Goal: Task Accomplishment & Management: Manage account settings

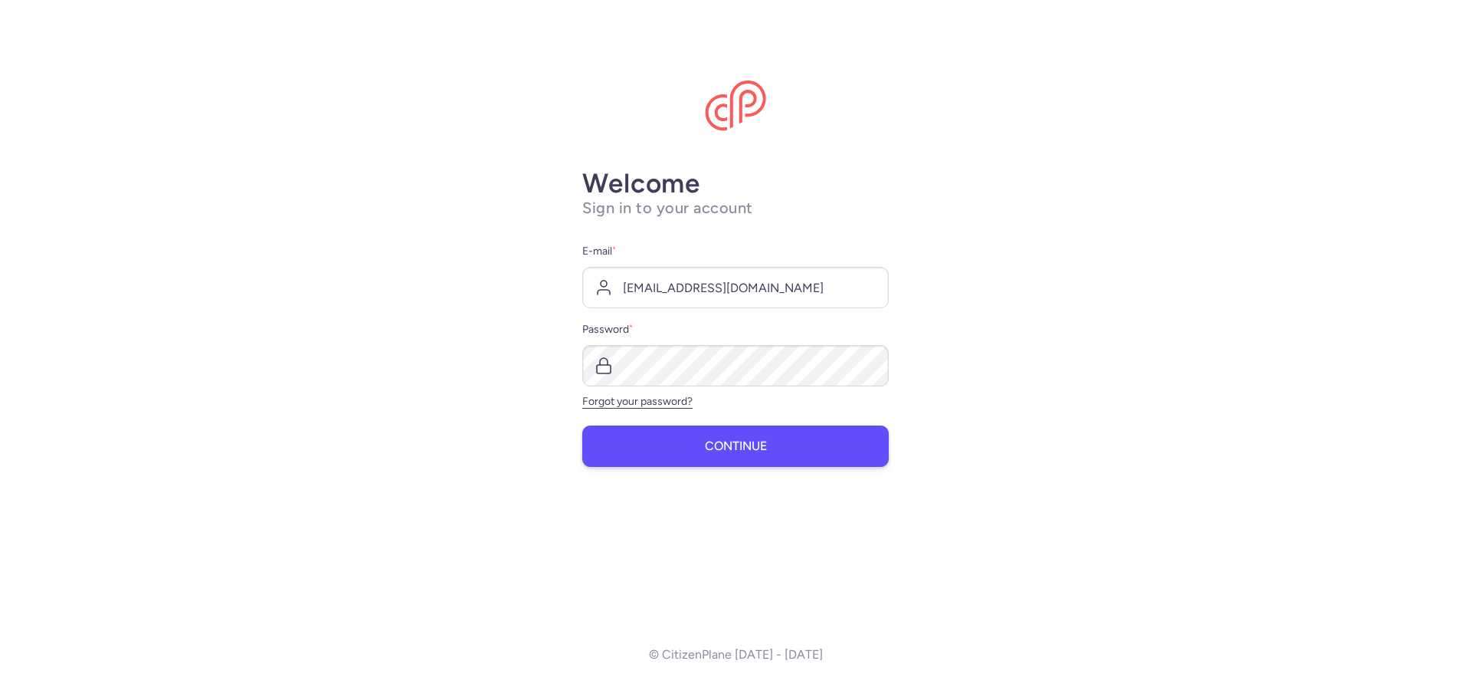
click at [661, 455] on button "Continue" at bounding box center [735, 445] width 307 height 41
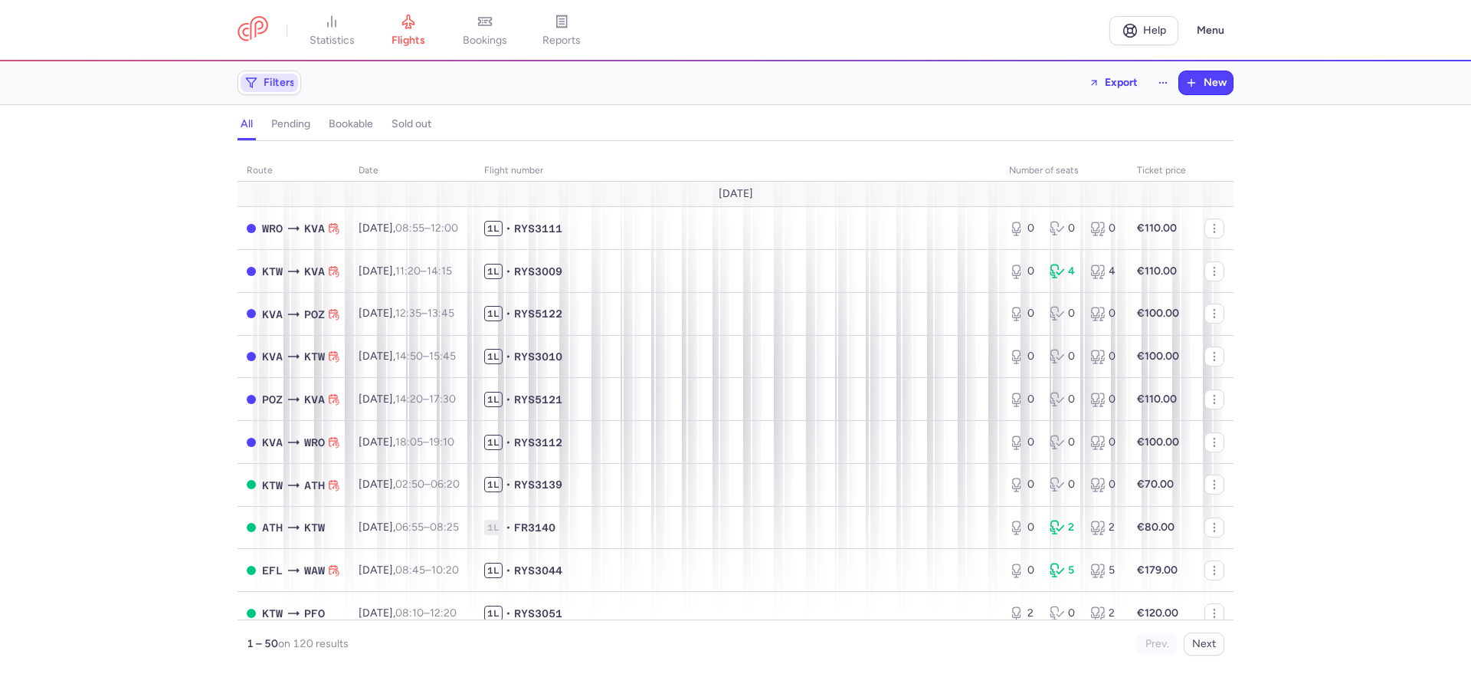
click at [287, 87] on span "Filters" at bounding box center [279, 83] width 31 height 12
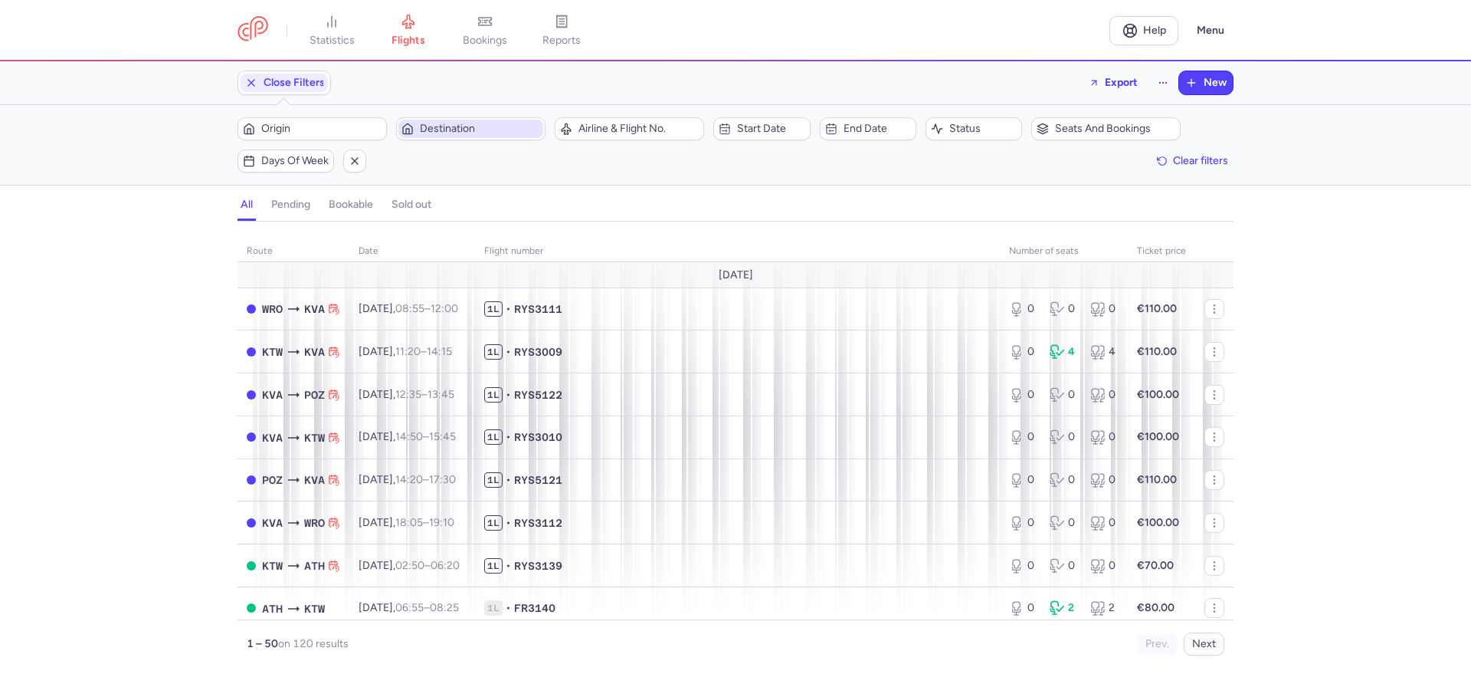
click at [415, 123] on span "Destination" at bounding box center [471, 129] width 145 height 18
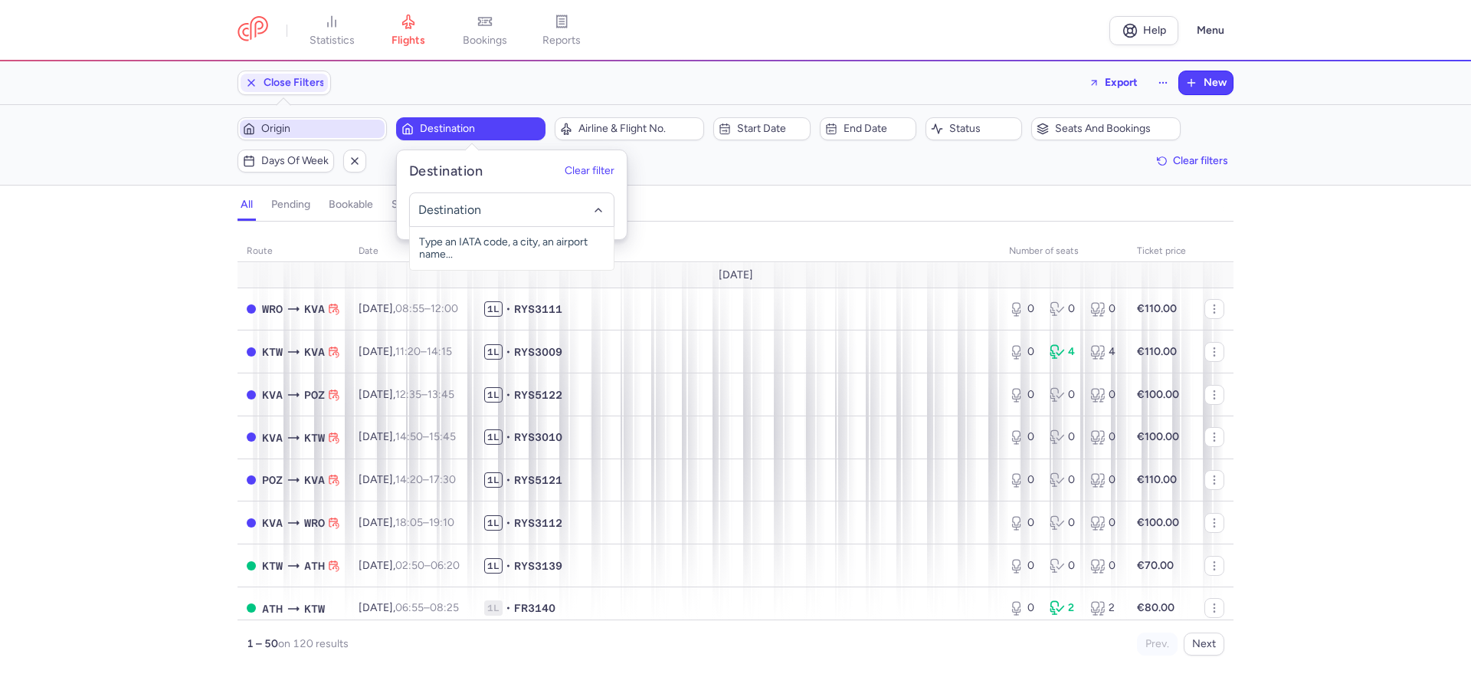
click at [316, 121] on span "Origin" at bounding box center [312, 129] width 145 height 18
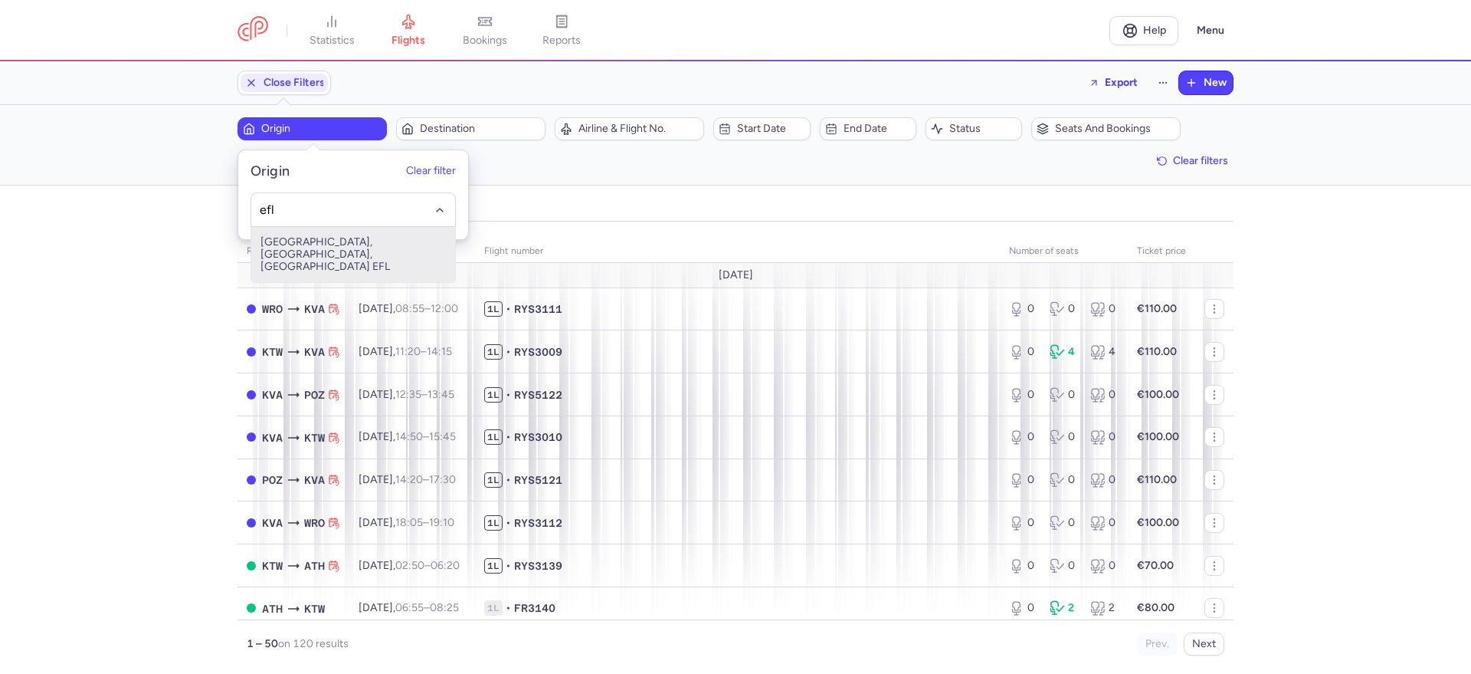
click at [343, 253] on span "[GEOGRAPHIC_DATA], [GEOGRAPHIC_DATA], [GEOGRAPHIC_DATA] EFL" at bounding box center [353, 254] width 204 height 55
type input "efl"
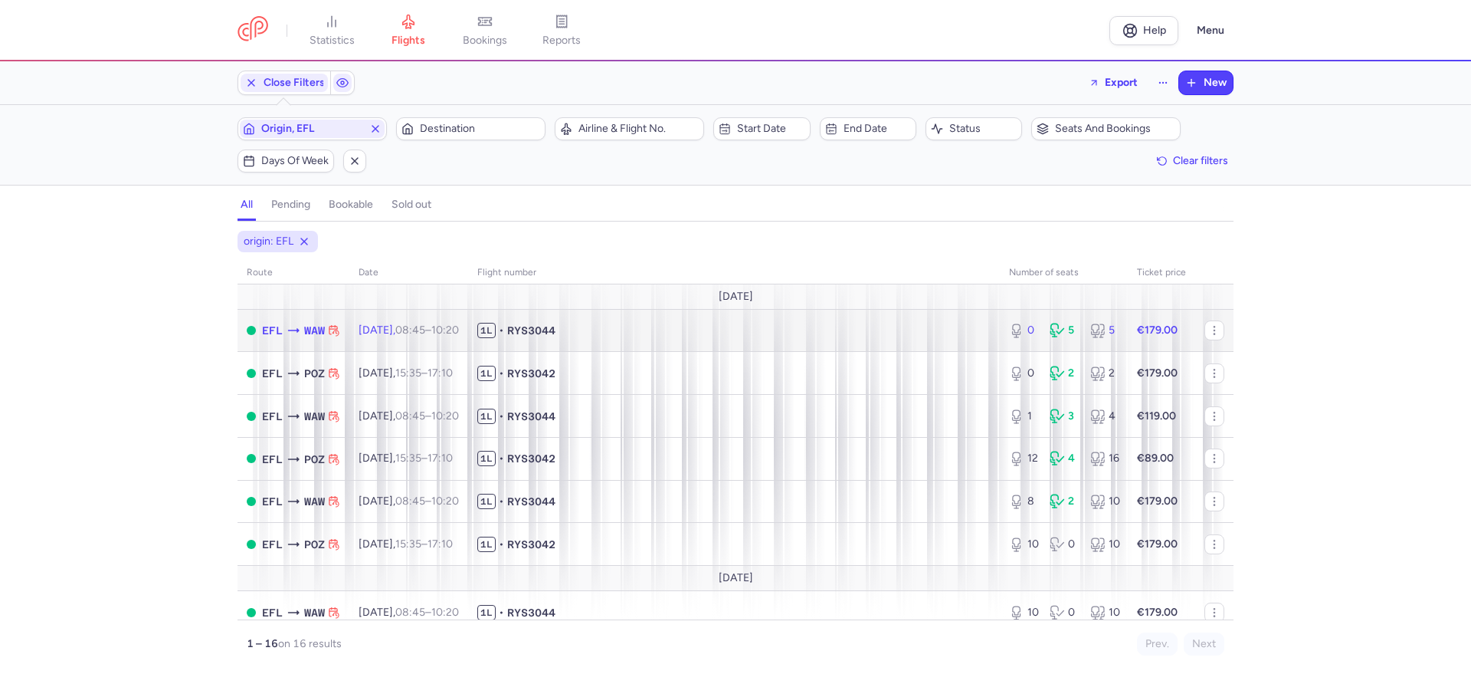
click at [801, 334] on span "1L • RYS3044" at bounding box center [733, 330] width 513 height 15
select select "days"
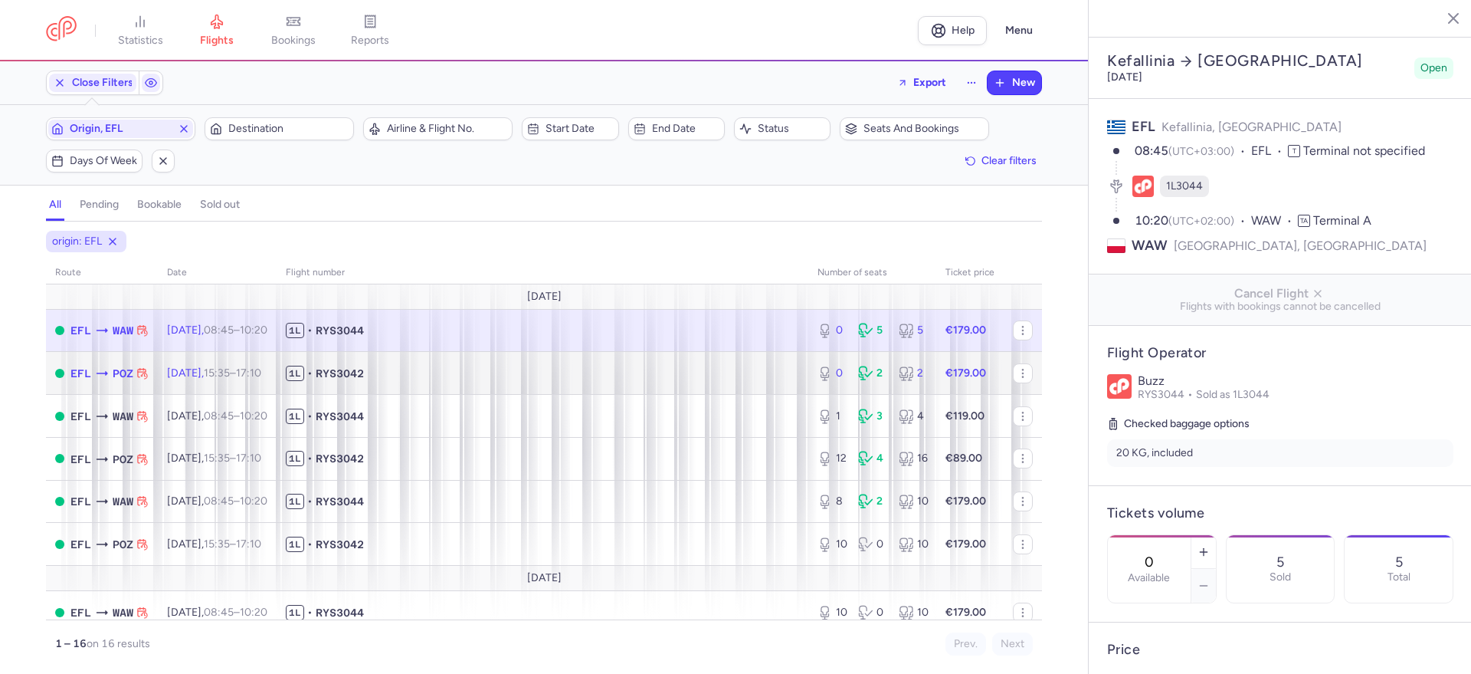
click at [518, 370] on span "1L • RYS3042" at bounding box center [542, 373] width 513 height 15
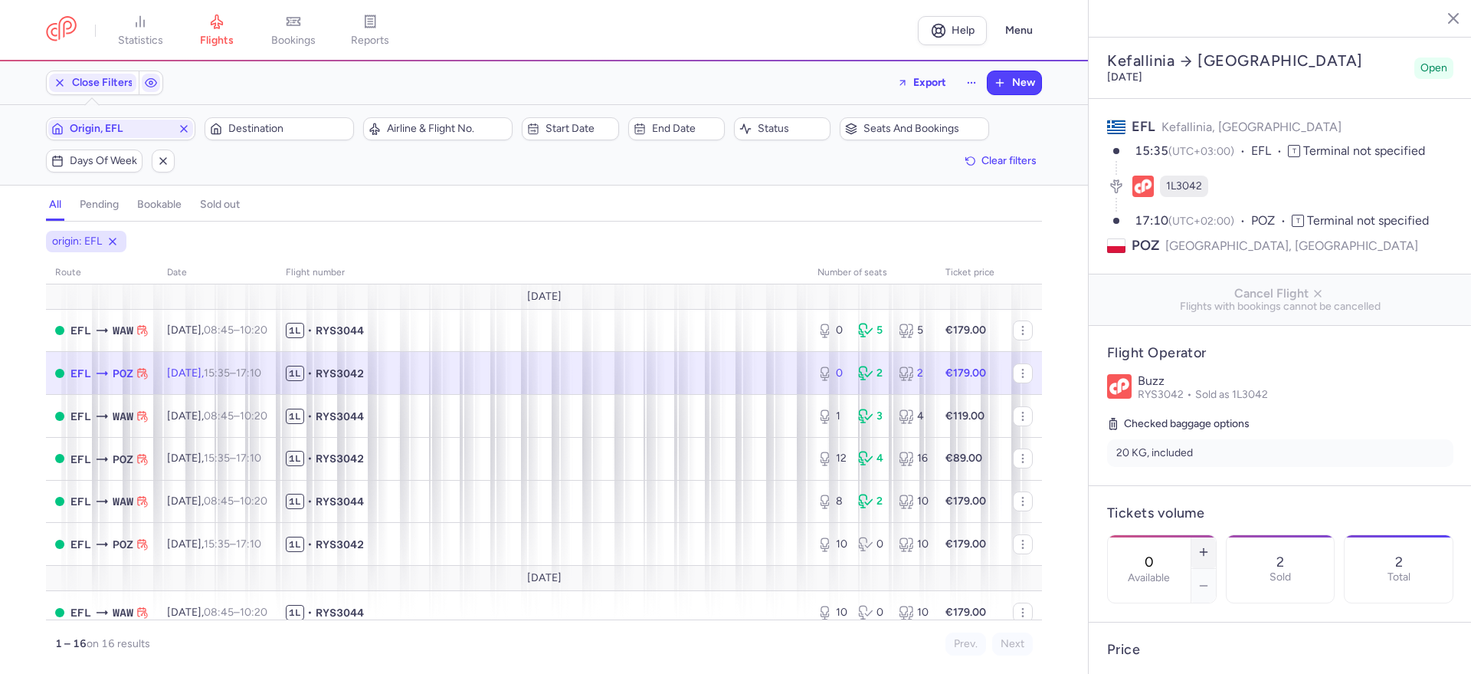
click at [1207, 552] on line "button" at bounding box center [1203, 552] width 7 height 0
type input "1"
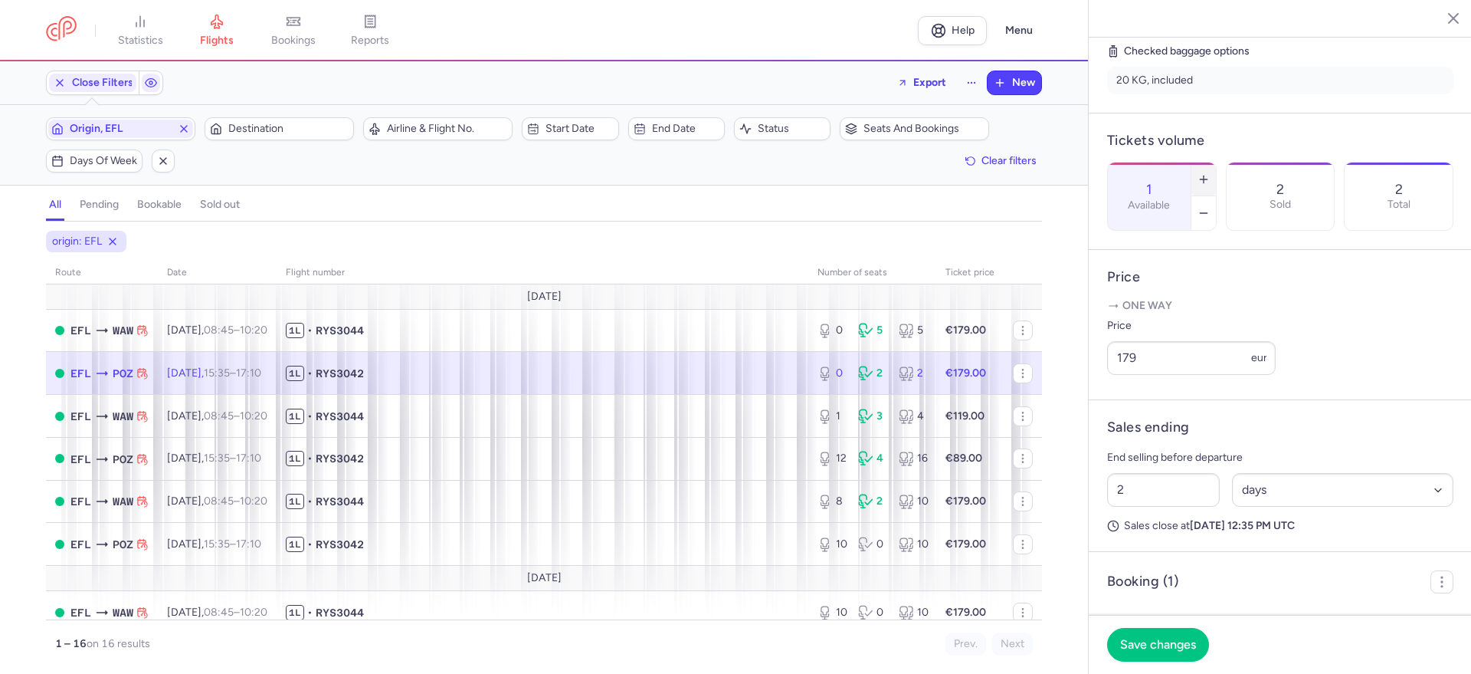
scroll to position [383, 0]
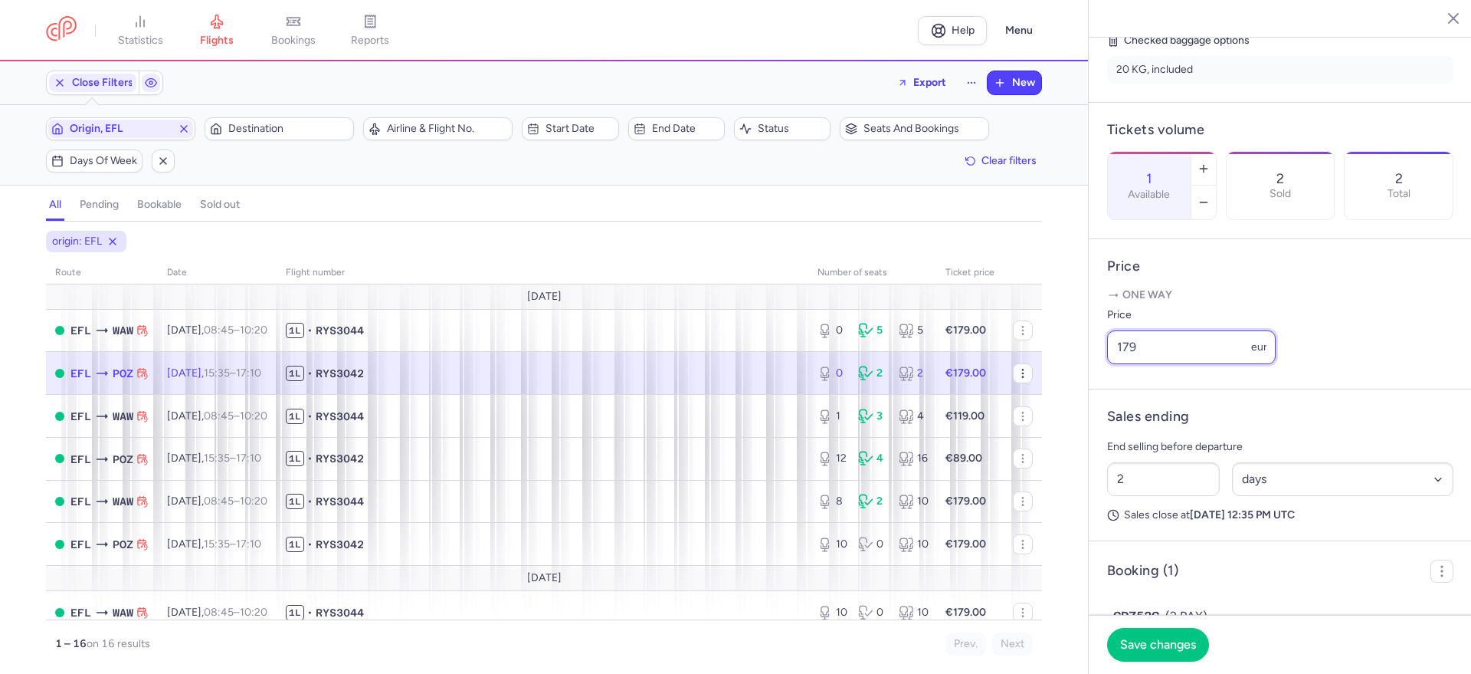
drag, startPoint x: 1153, startPoint y: 387, endPoint x: 1005, endPoint y: 372, distance: 149.5
click at [1010, 372] on div "statistics flights bookings reports Help Menu Close Filters Export New Filters …" at bounding box center [735, 337] width 1471 height 674
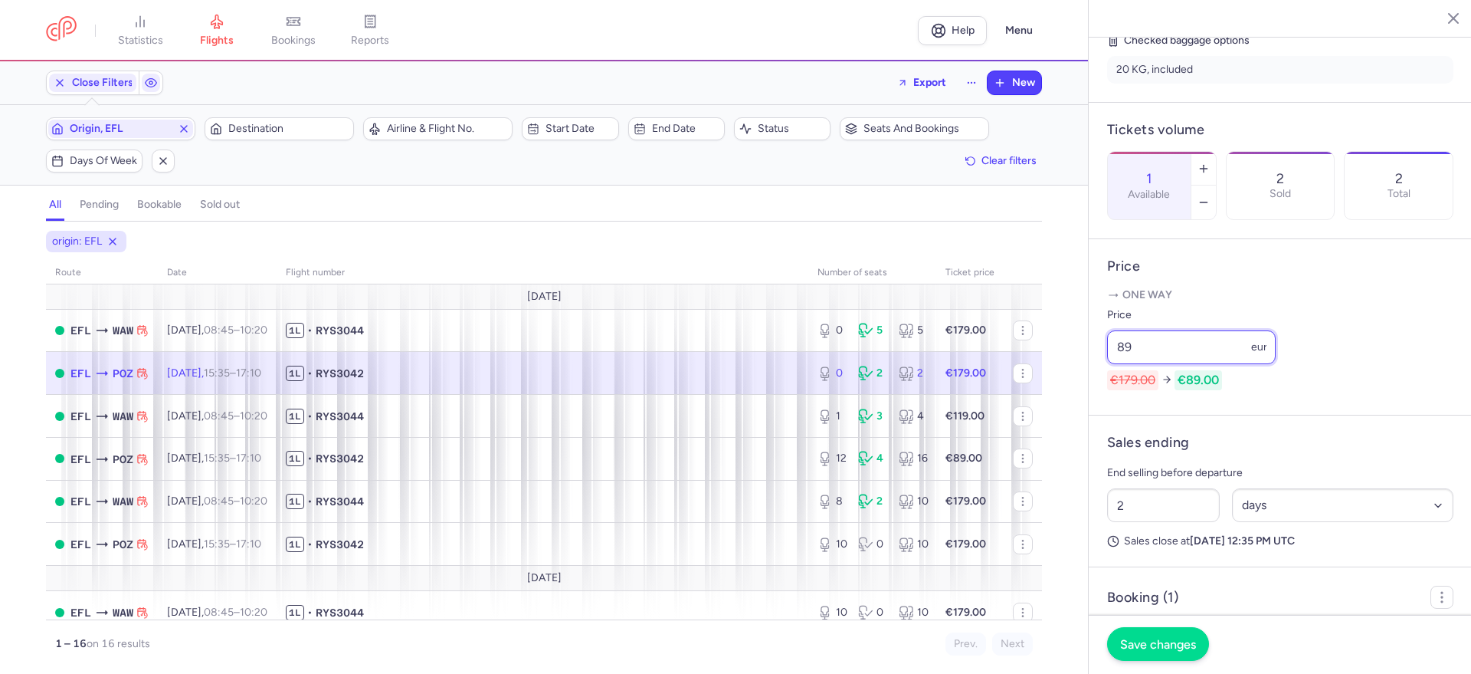
type input "89"
click at [1169, 628] on button "Save changes" at bounding box center [1158, 644] width 102 height 34
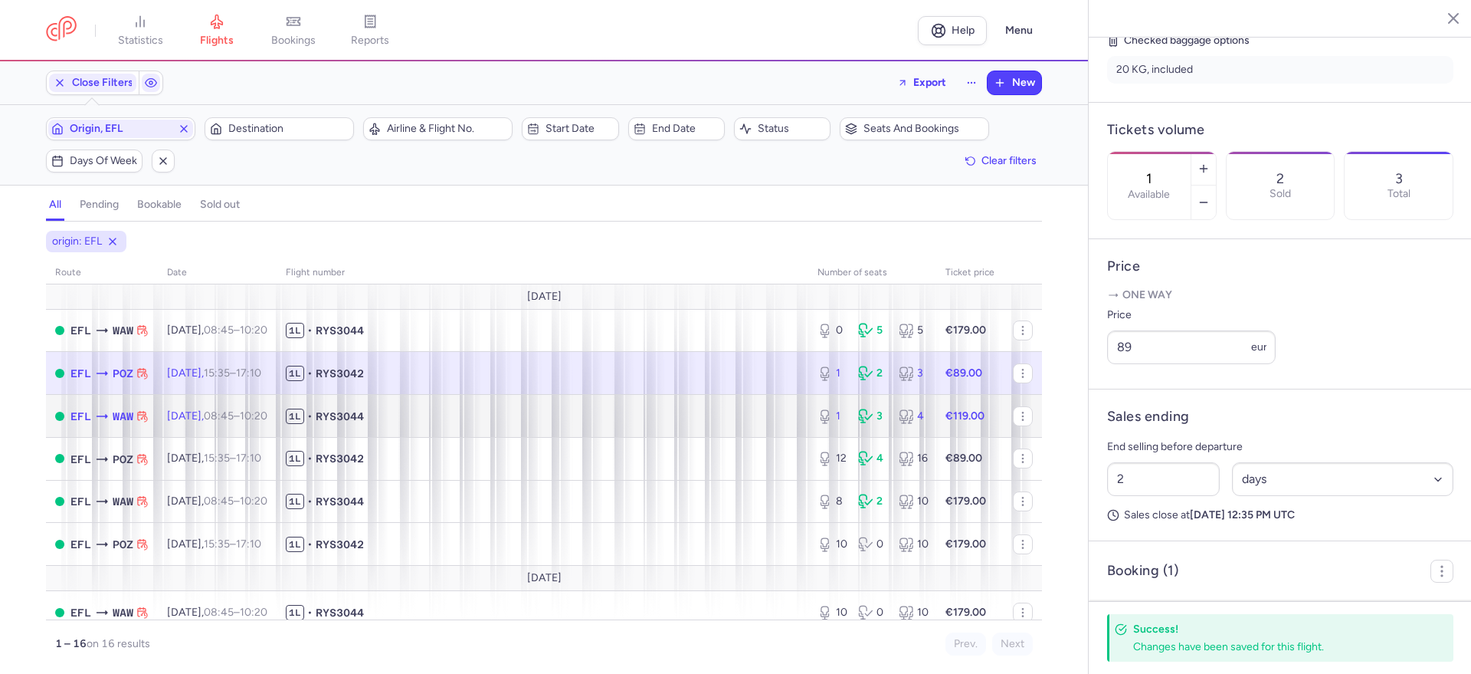
click at [466, 414] on span "1L • RYS3044" at bounding box center [542, 415] width 513 height 15
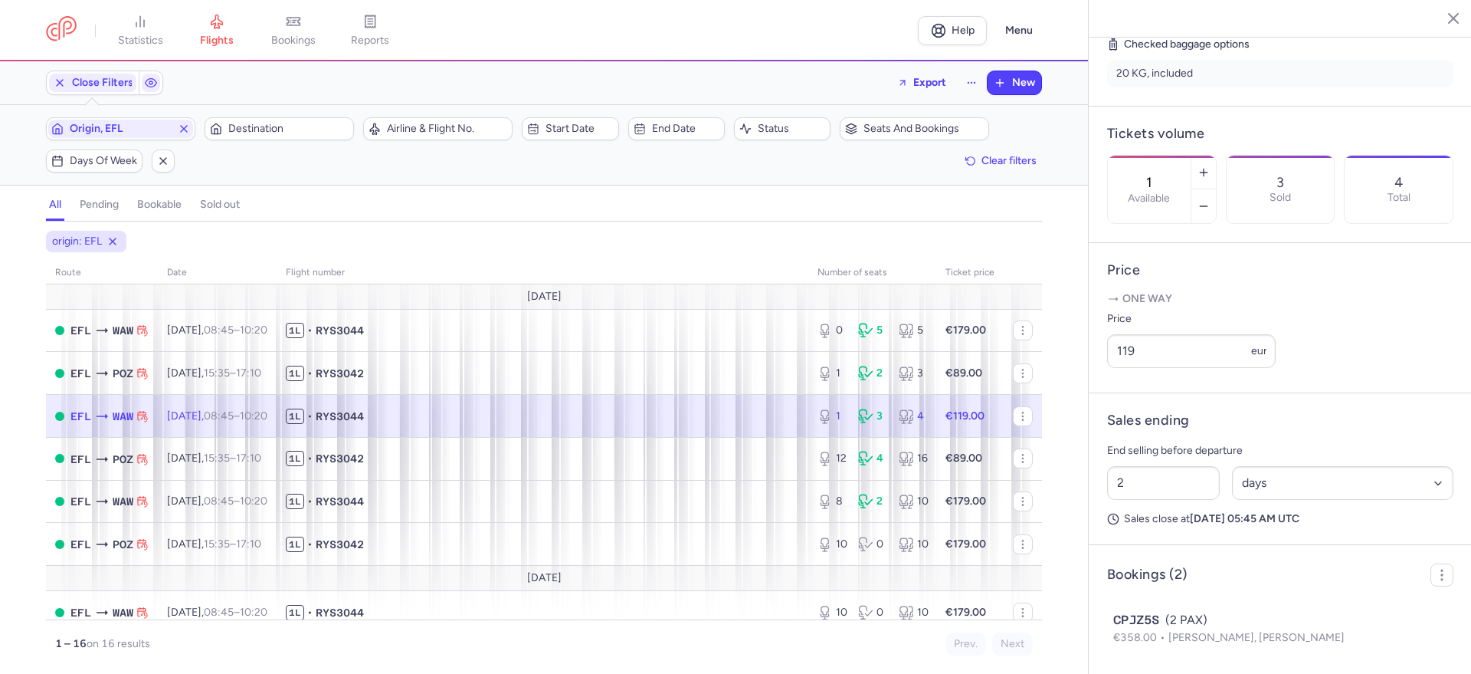
scroll to position [383, 0]
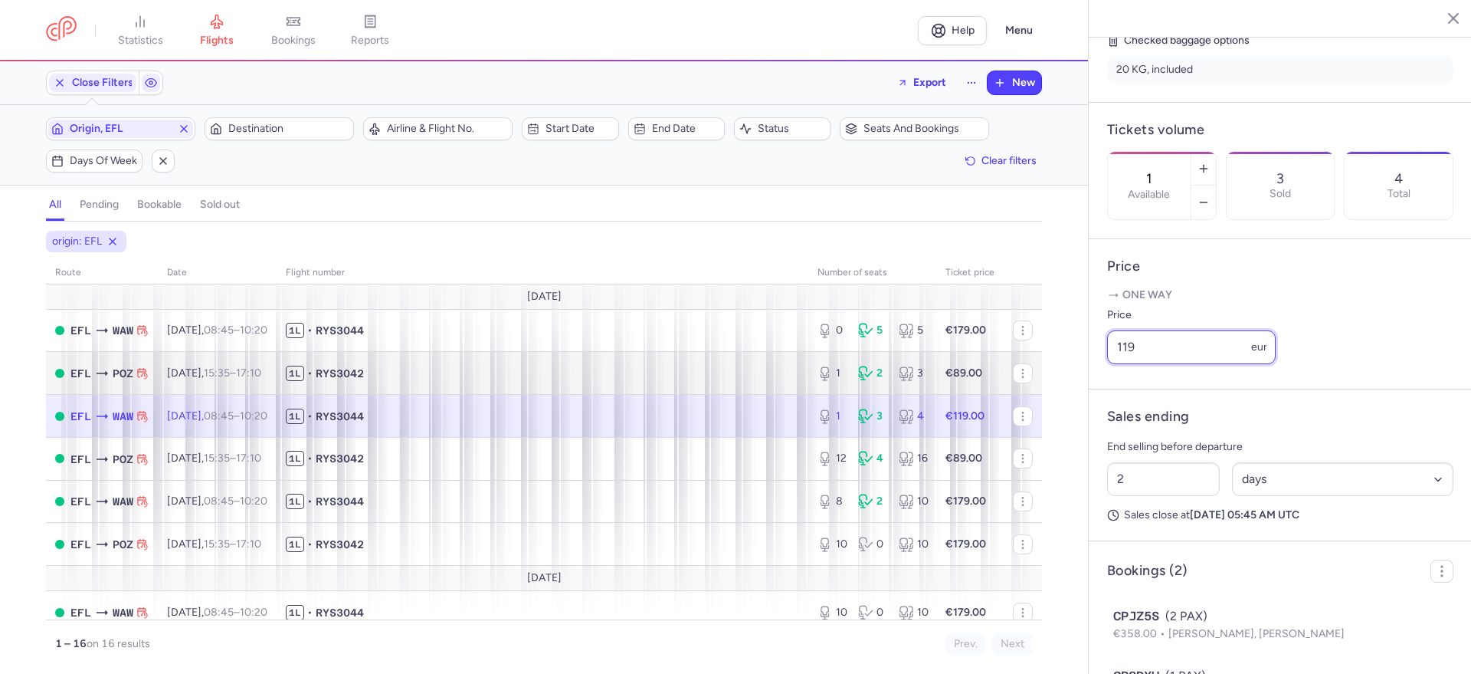
drag, startPoint x: 1157, startPoint y: 398, endPoint x: 1022, endPoint y: 387, distance: 135.3
click at [1032, 387] on div "statistics flights bookings reports Help Menu Close Filters Export New Filters …" at bounding box center [735, 337] width 1471 height 674
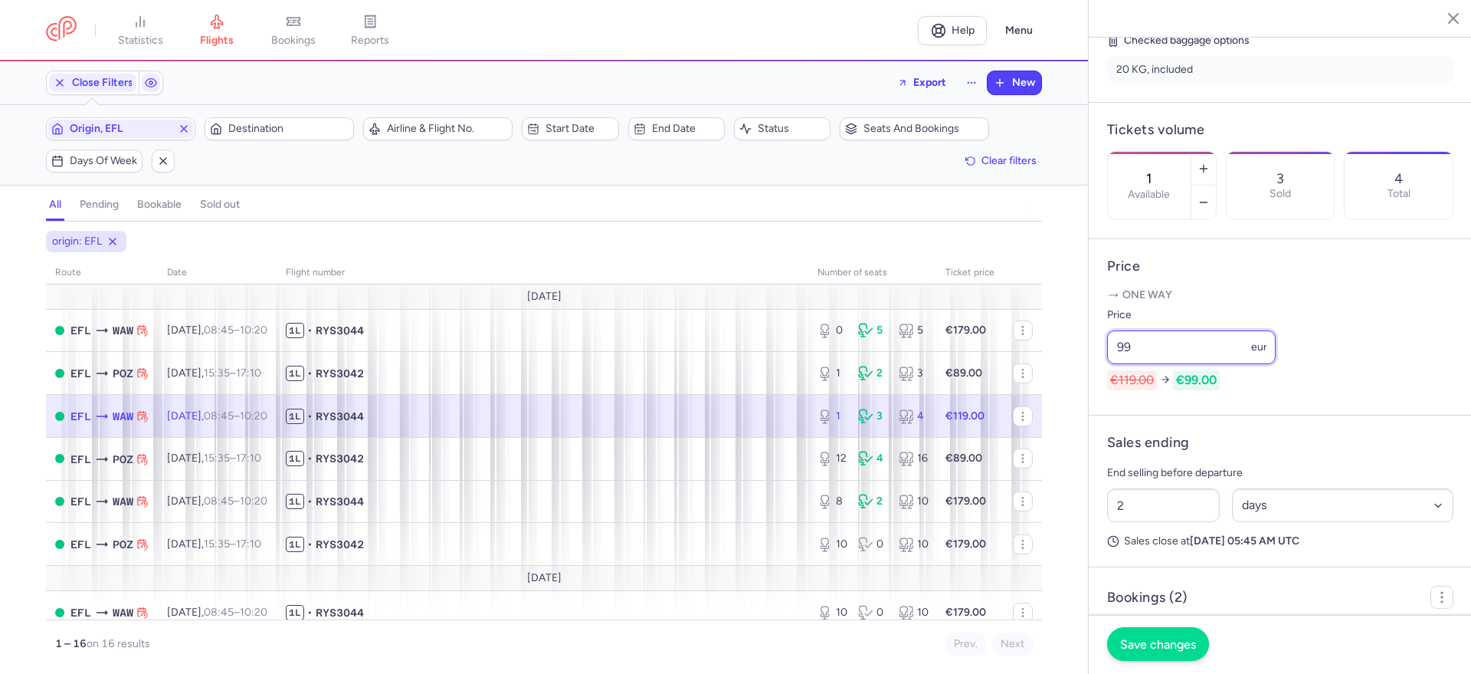
type input "99"
click at [1199, 631] on button "Save changes" at bounding box center [1158, 644] width 102 height 34
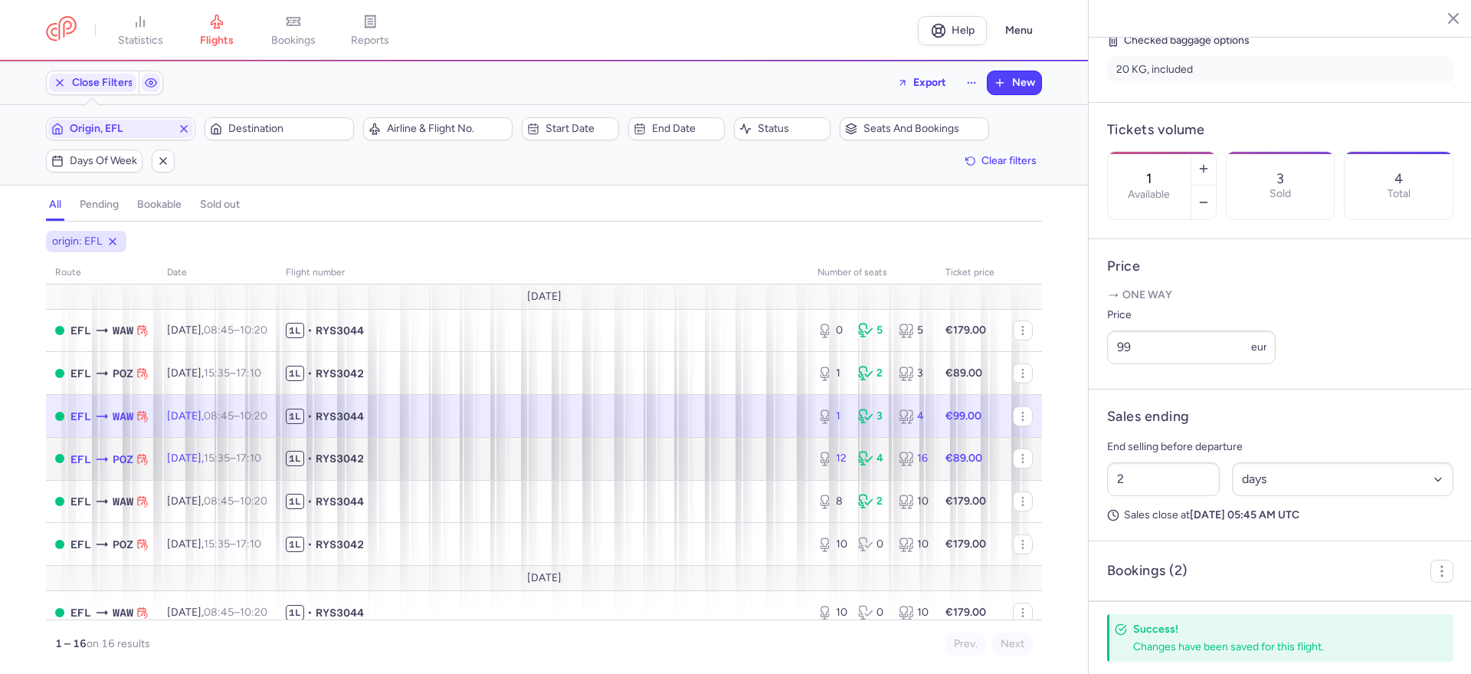
click at [559, 469] on td "1L • RYS3042" at bounding box center [543, 458] width 532 height 43
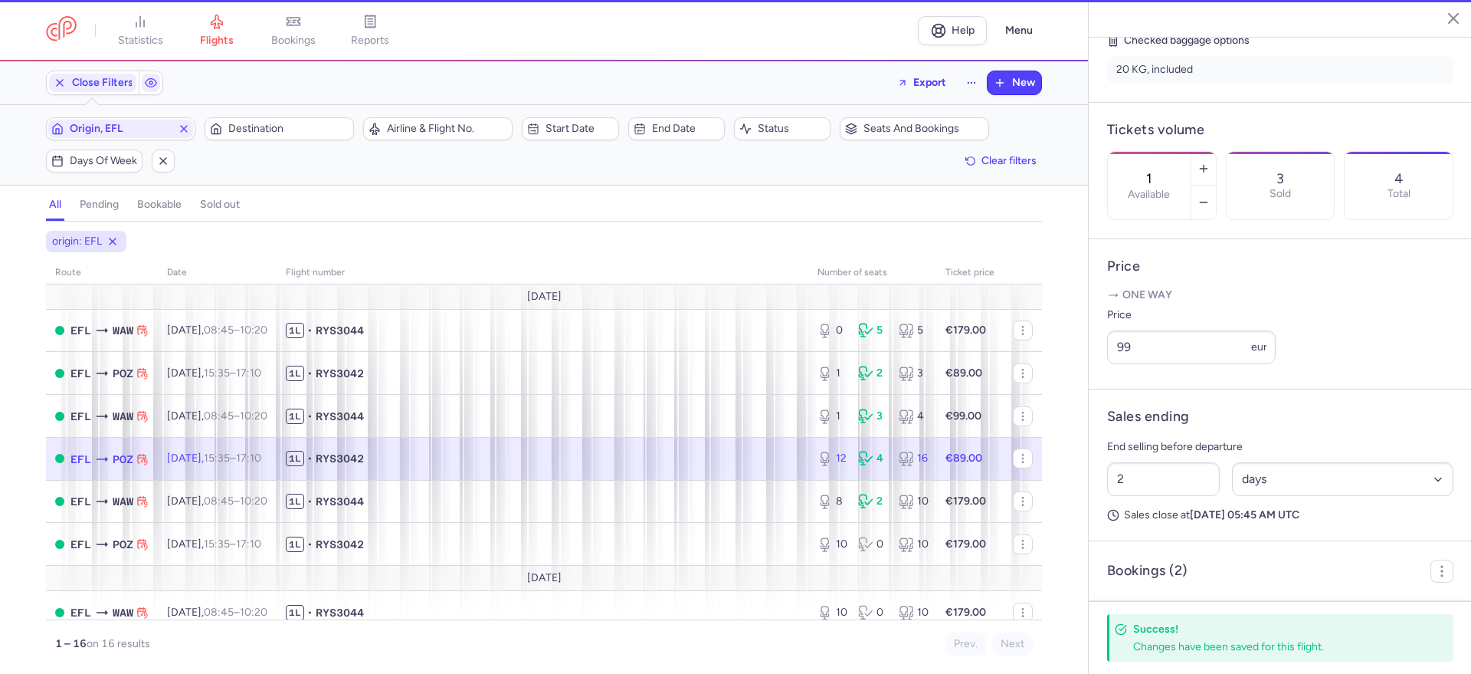
type input "12"
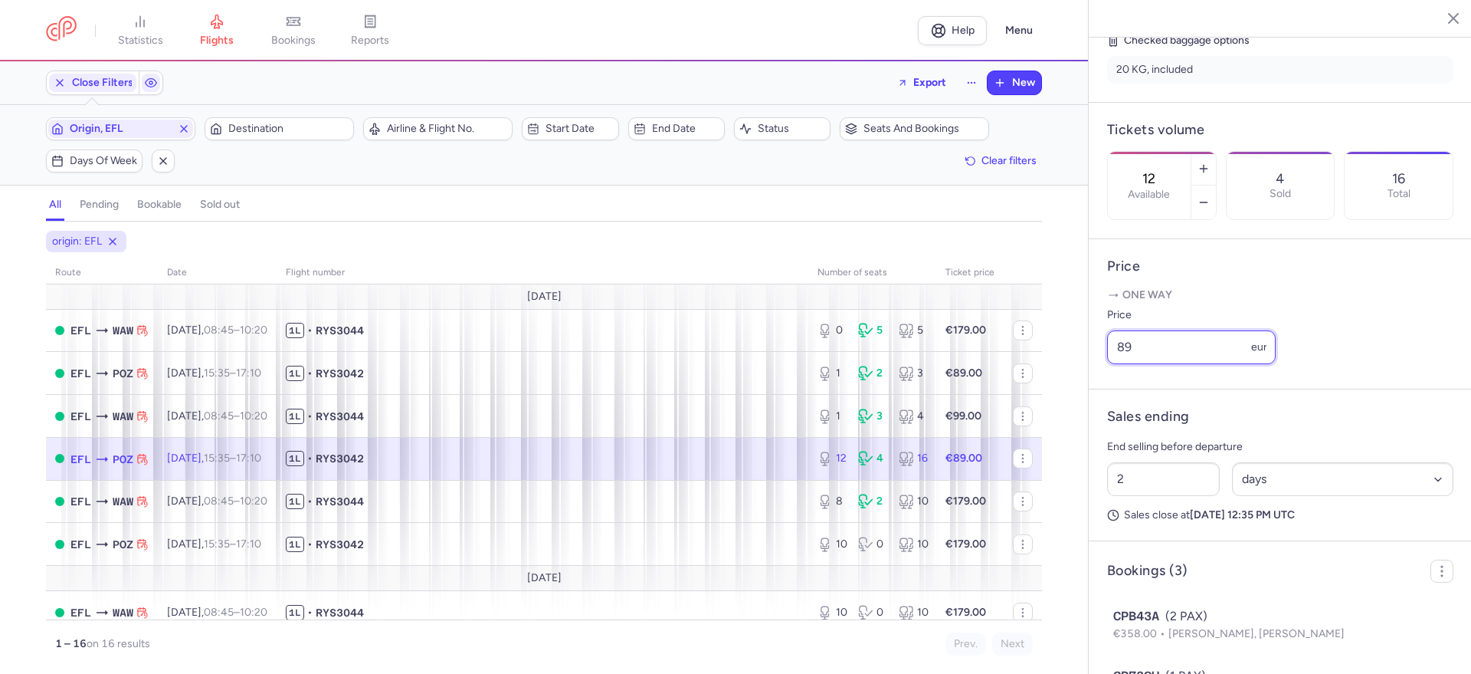
drag, startPoint x: 1173, startPoint y: 391, endPoint x: 1058, endPoint y: 374, distance: 116.2
click at [1061, 375] on div "statistics flights bookings reports Help Menu Close Filters Export New Filters …" at bounding box center [735, 337] width 1471 height 674
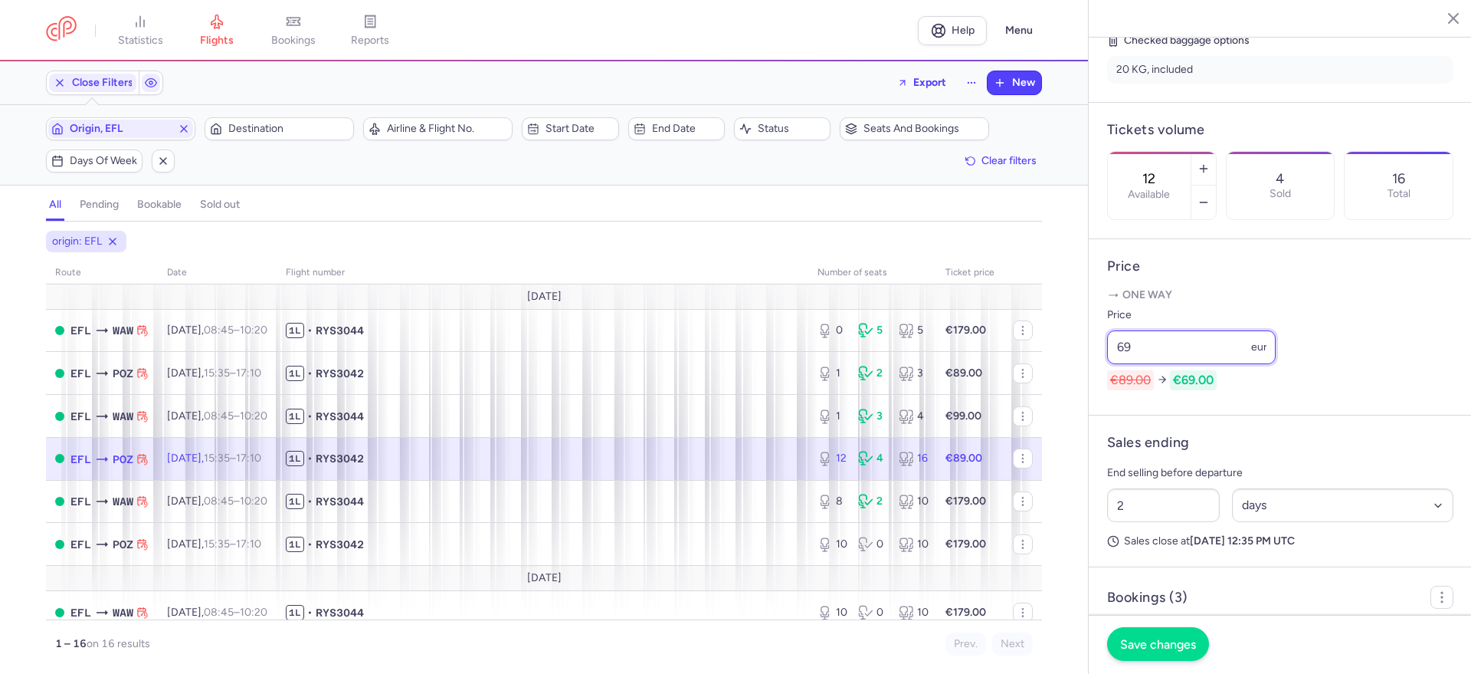
type input "69"
click at [1160, 651] on button "Save changes" at bounding box center [1158, 644] width 102 height 34
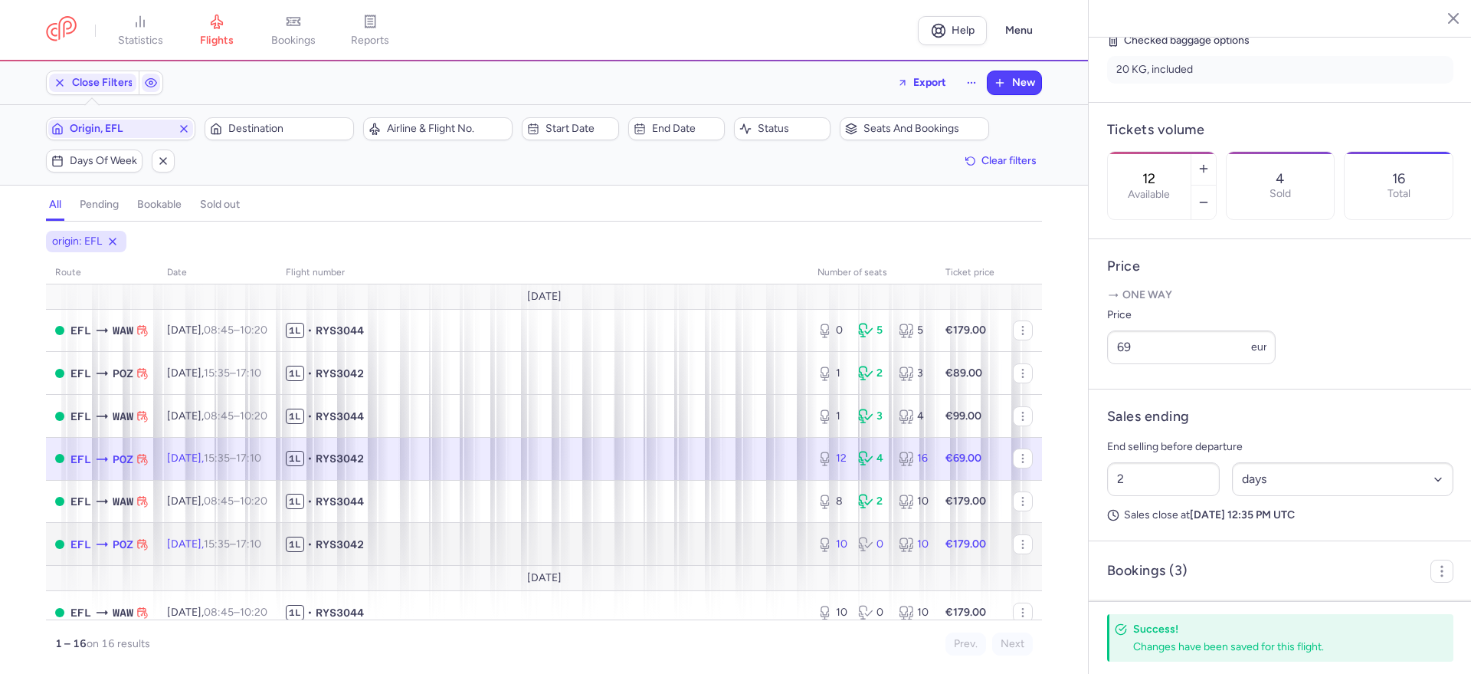
click at [701, 530] on td "1L • RYS3042" at bounding box center [543, 544] width 532 height 43
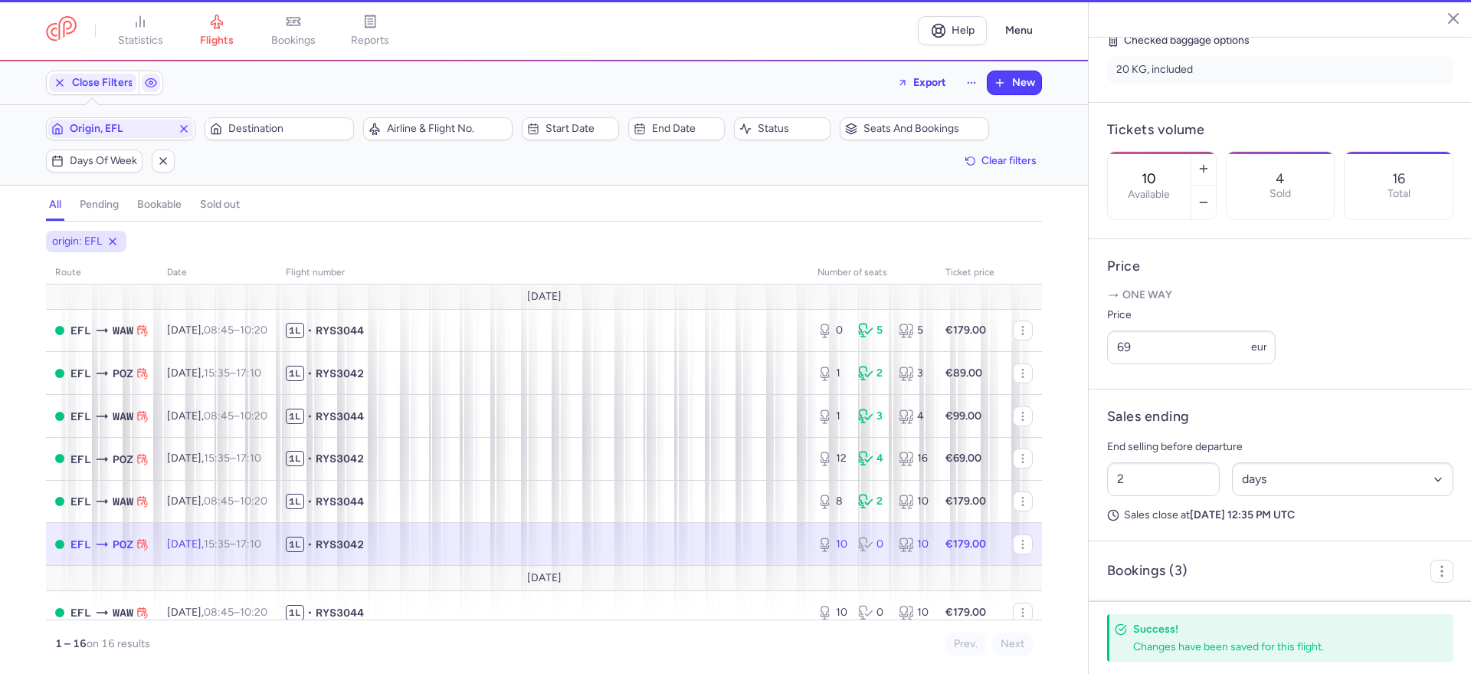
scroll to position [371, 0]
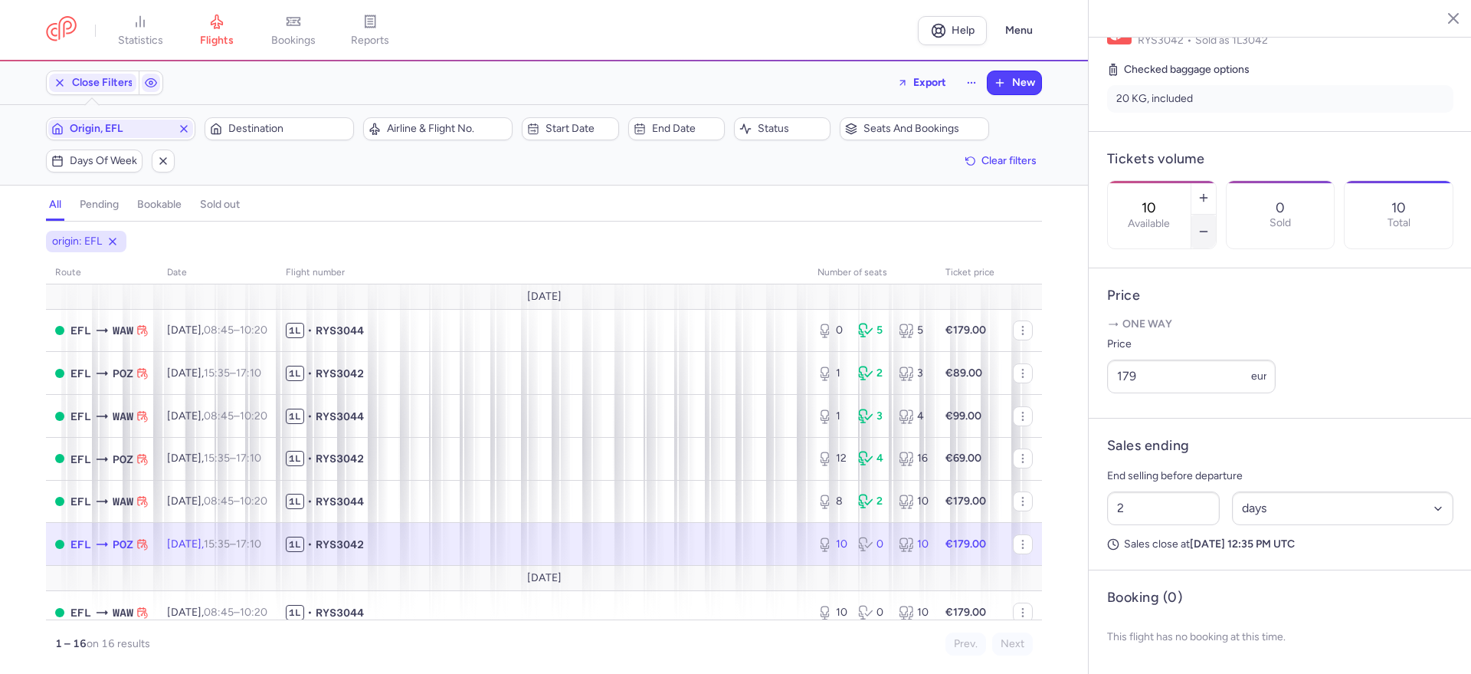
click at [1210, 225] on icon "button" at bounding box center [1204, 231] width 12 height 12
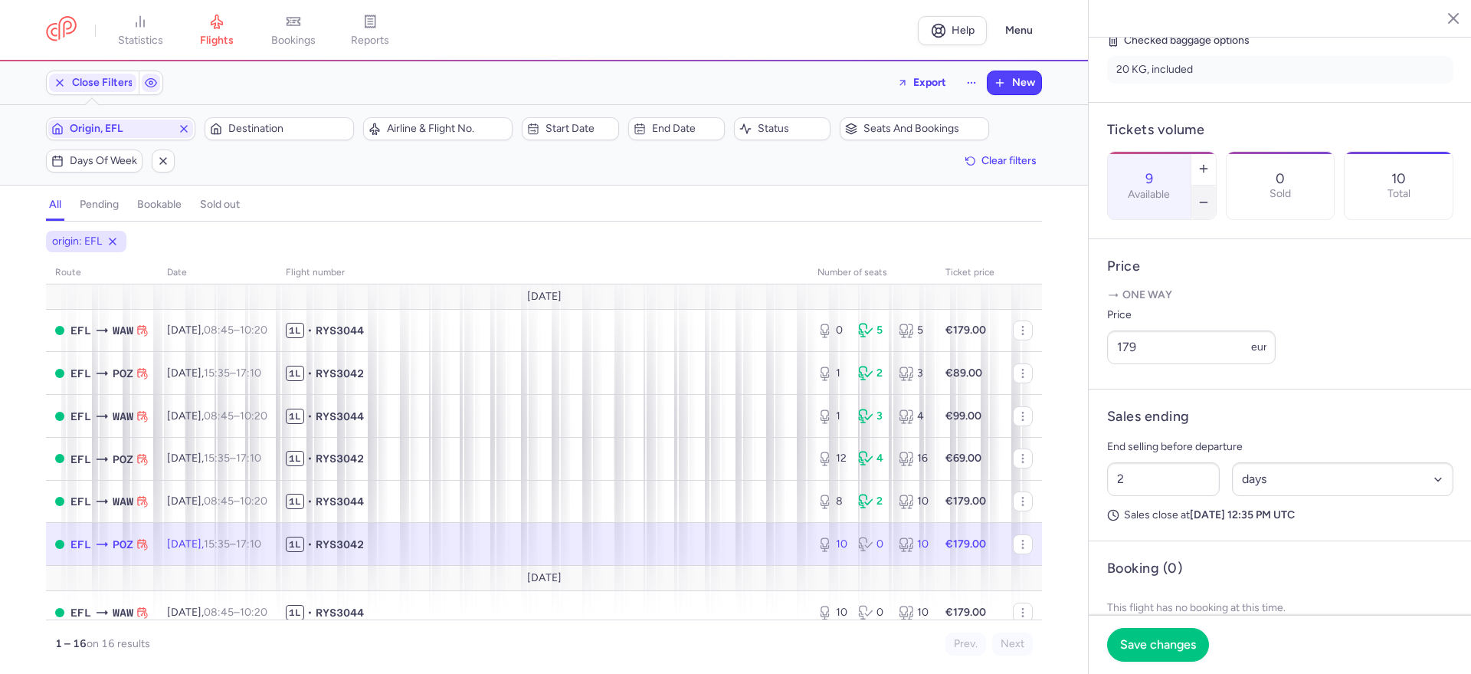
click at [1210, 196] on icon "button" at bounding box center [1204, 202] width 12 height 12
drag, startPoint x: 1209, startPoint y: 140, endPoint x: 1130, endPoint y: 142, distance: 78.2
click at [1130, 152] on div "8 Available" at bounding box center [1149, 185] width 83 height 67
click at [1161, 644] on span "Save changes" at bounding box center [1158, 644] width 76 height 14
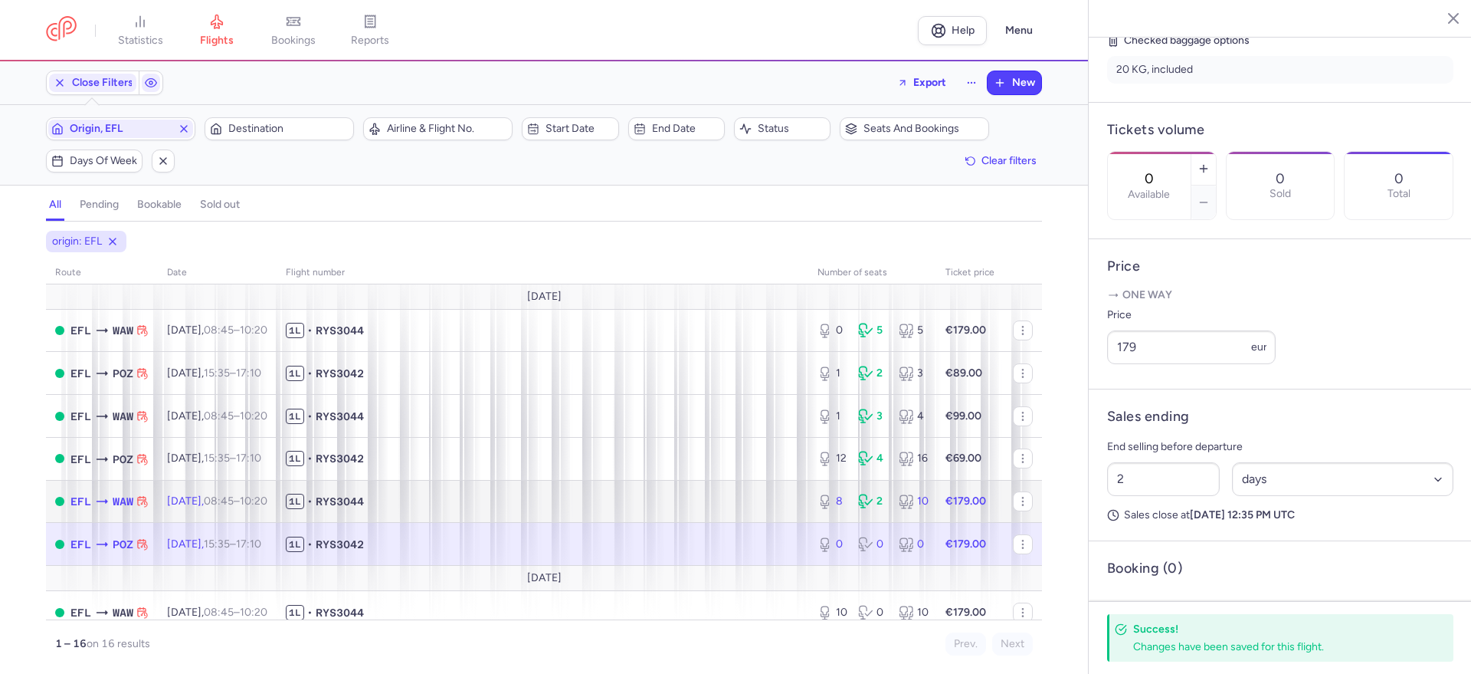
click at [634, 496] on span "1L • RYS3044" at bounding box center [542, 501] width 513 height 15
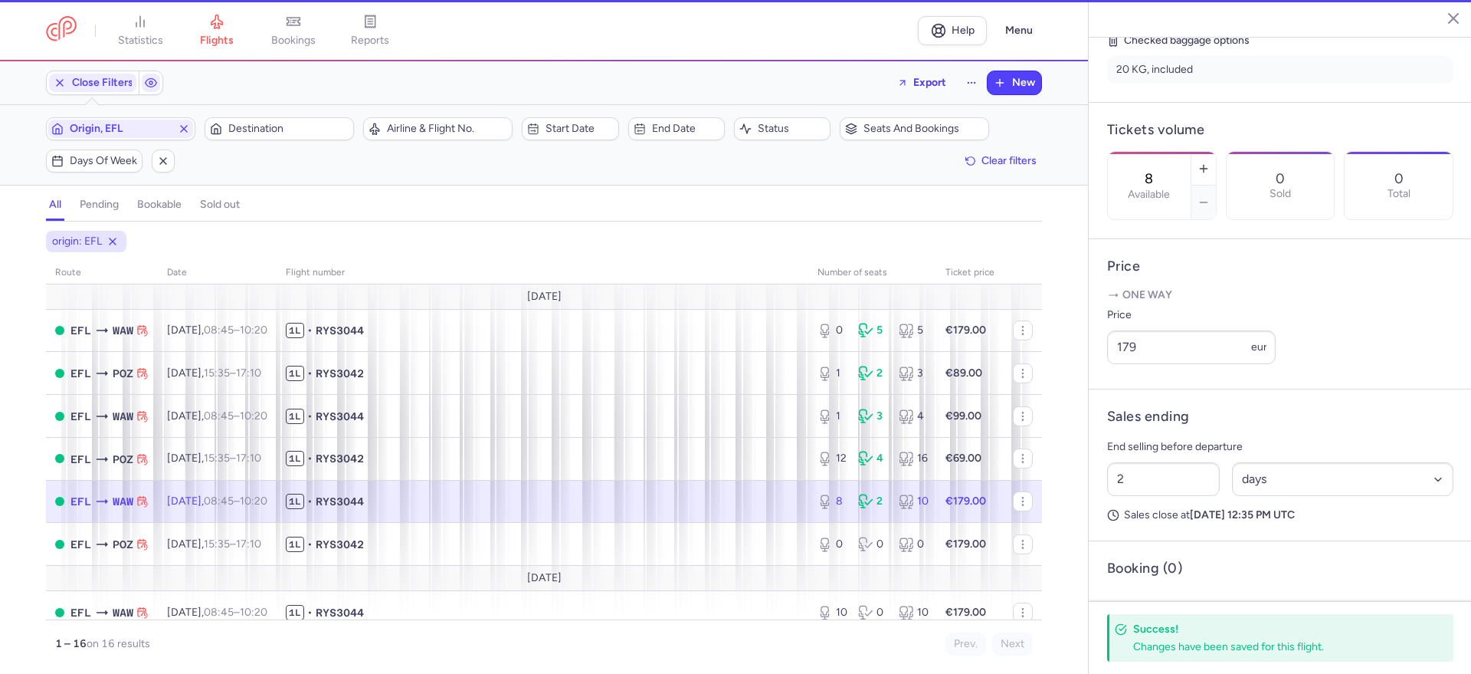
scroll to position [383, 0]
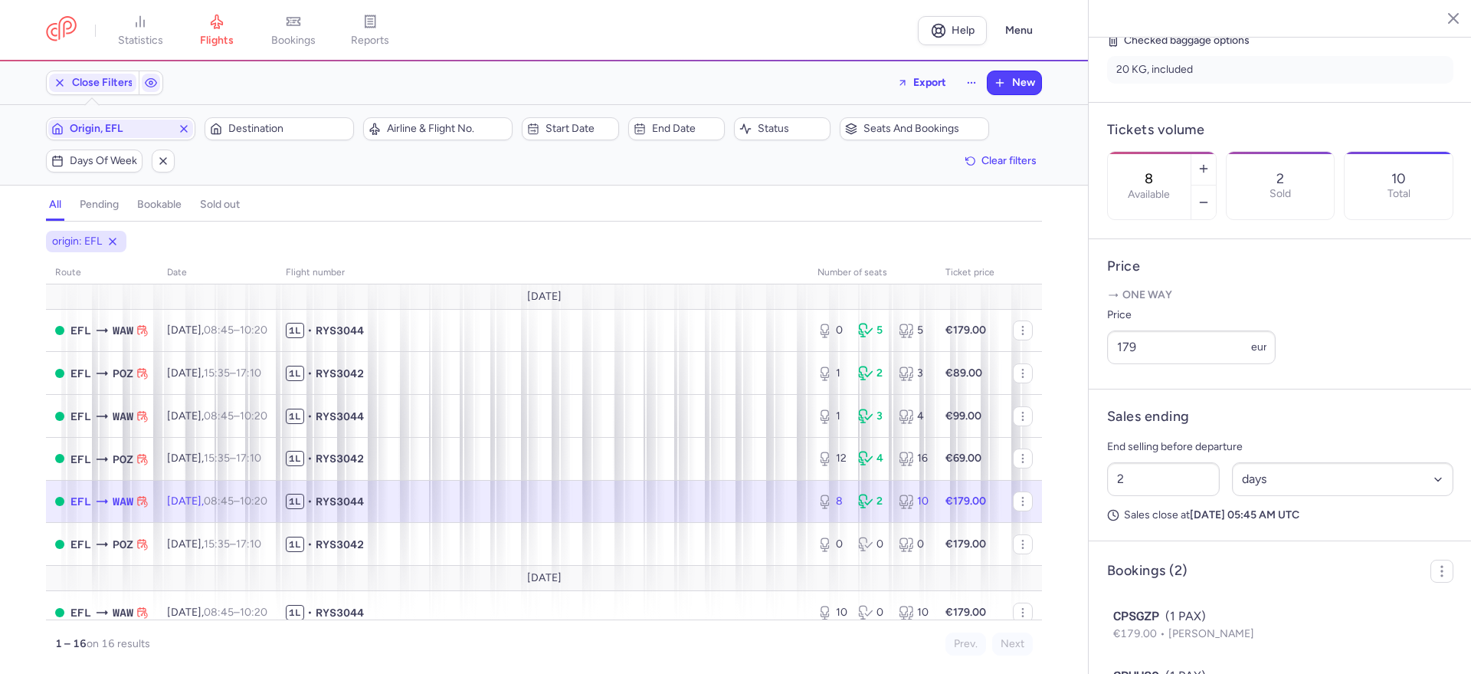
drag, startPoint x: 1189, startPoint y: 139, endPoint x: 1162, endPoint y: 139, distance: 27.6
click at [1167, 170] on input "8" at bounding box center [1149, 178] width 37 height 17
type input "1"
click at [1166, 651] on button "Save changes" at bounding box center [1158, 644] width 102 height 34
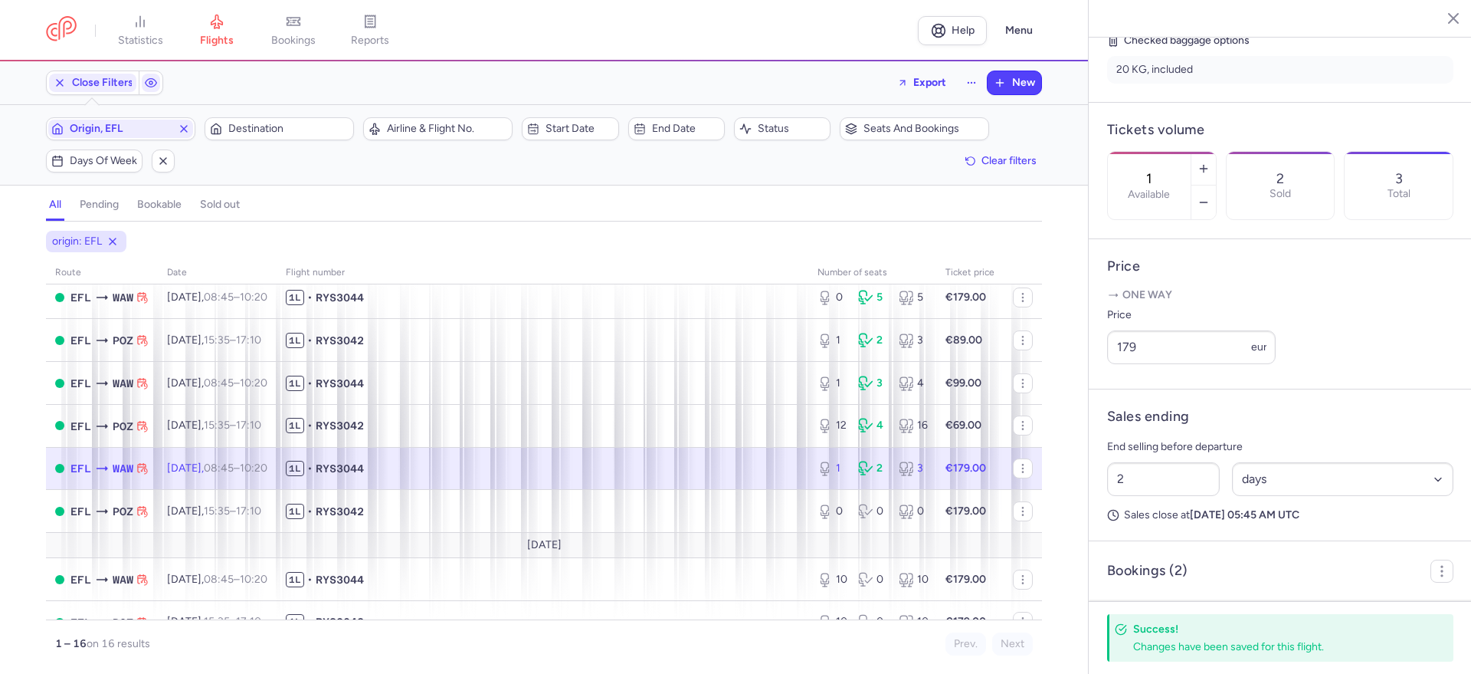
scroll to position [0, 0]
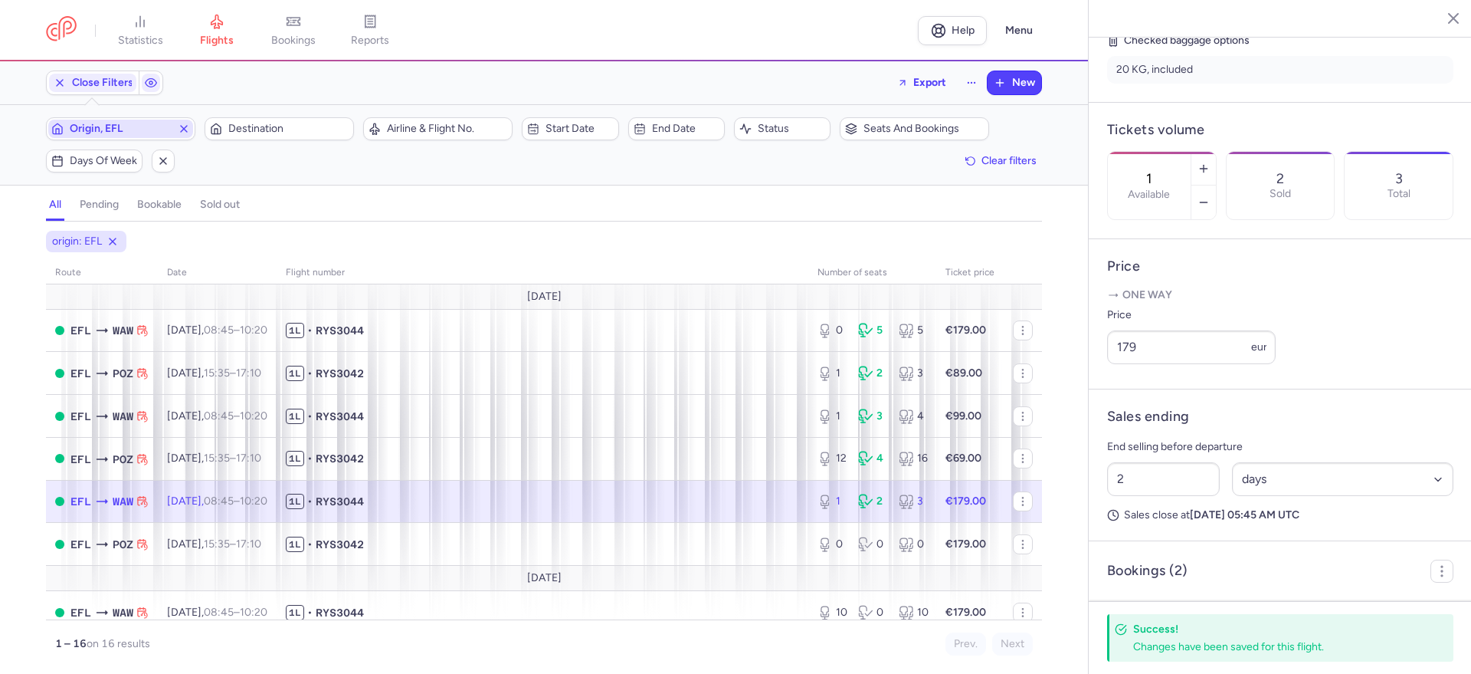
click at [181, 128] on icon "button" at bounding box center [184, 129] width 12 height 12
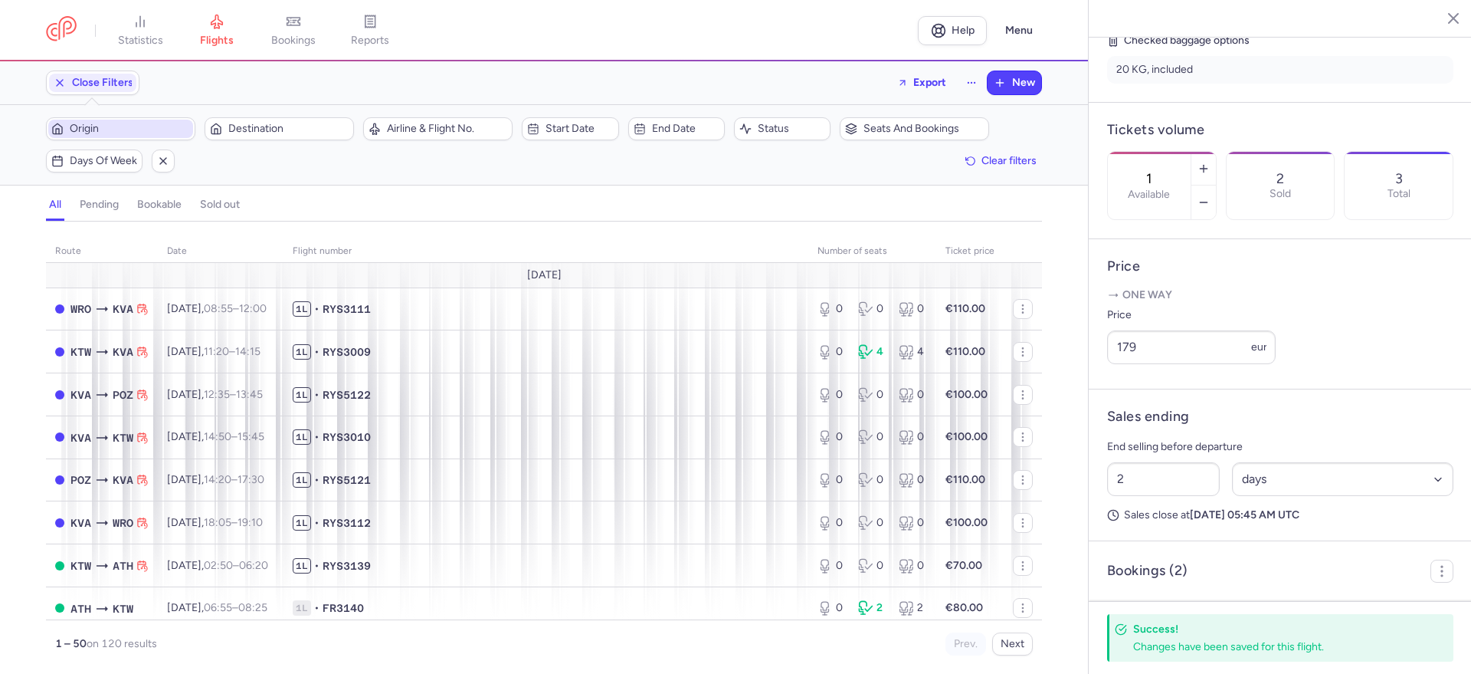
click at [164, 130] on span "Origin" at bounding box center [130, 129] width 120 height 12
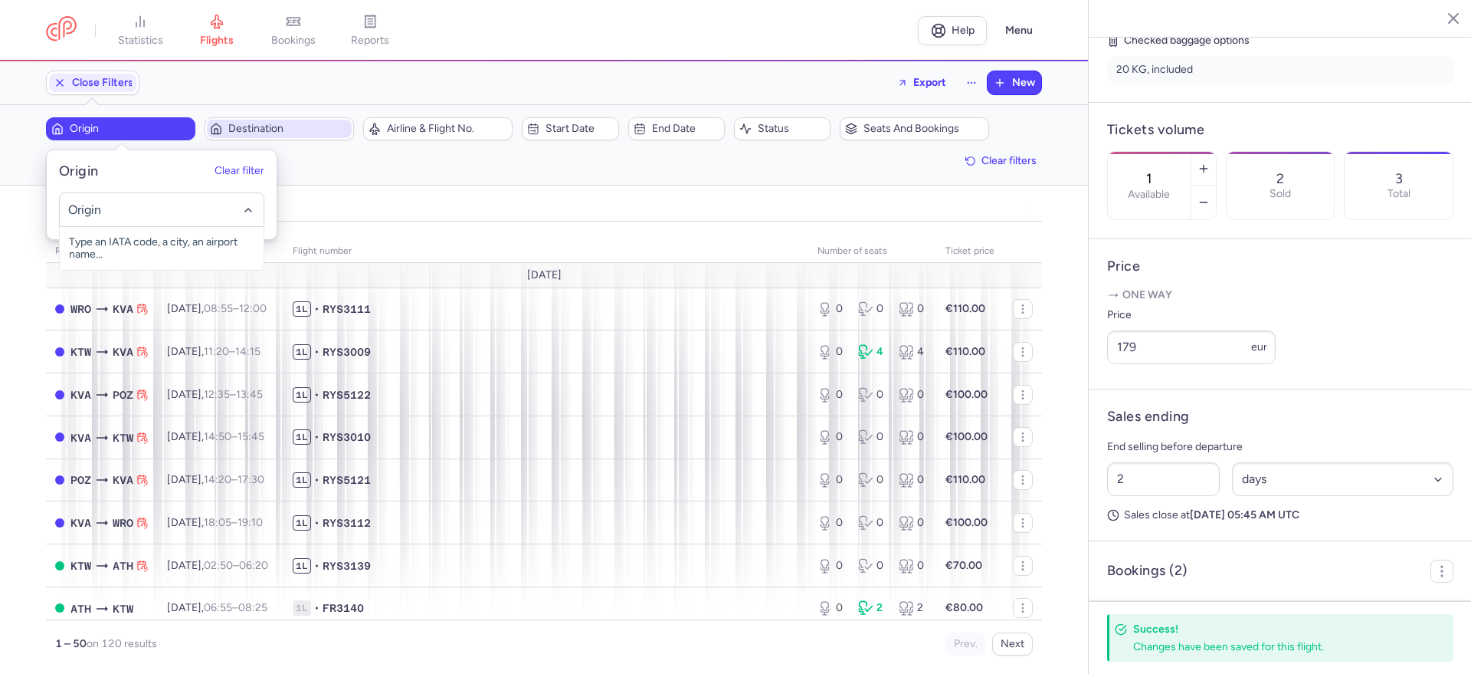
click at [266, 130] on span "Destination" at bounding box center [288, 129] width 120 height 12
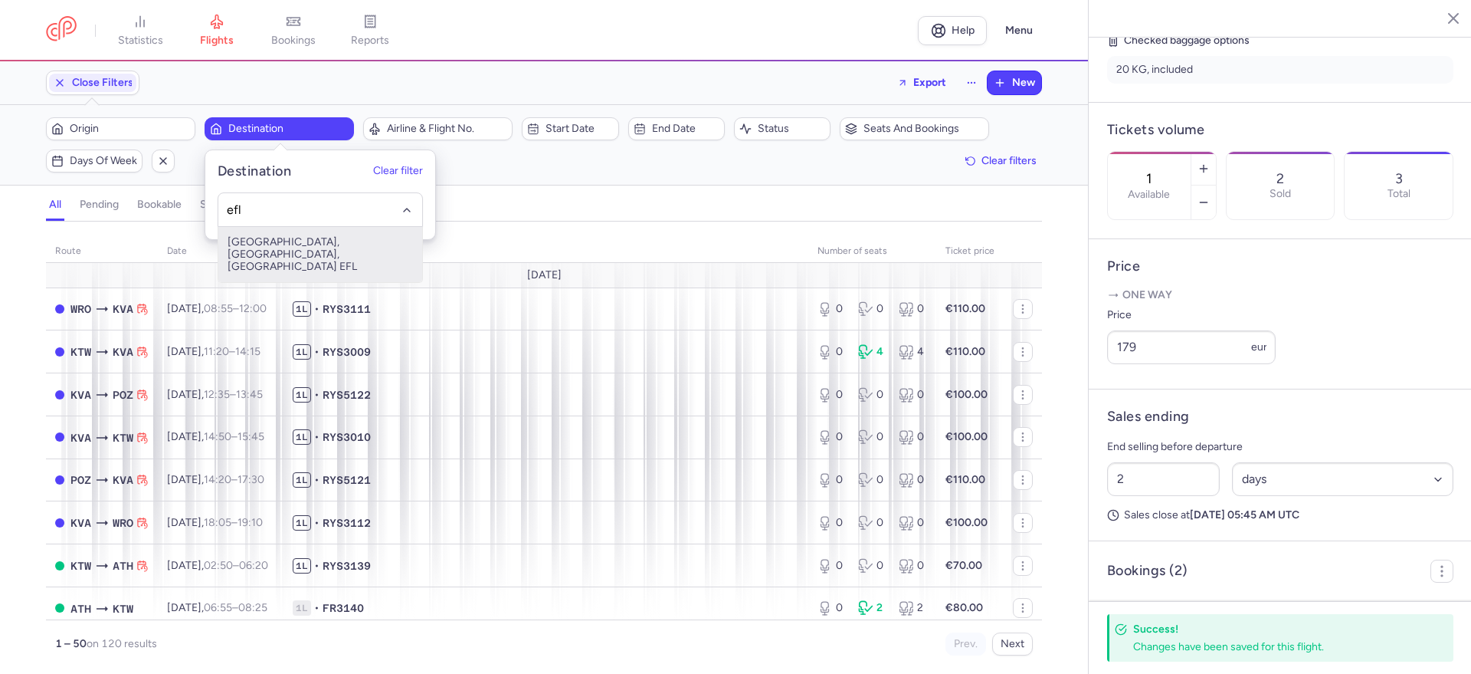
click at [298, 251] on span "[GEOGRAPHIC_DATA], [GEOGRAPHIC_DATA], [GEOGRAPHIC_DATA] EFL" at bounding box center [320, 254] width 204 height 55
type input "efl"
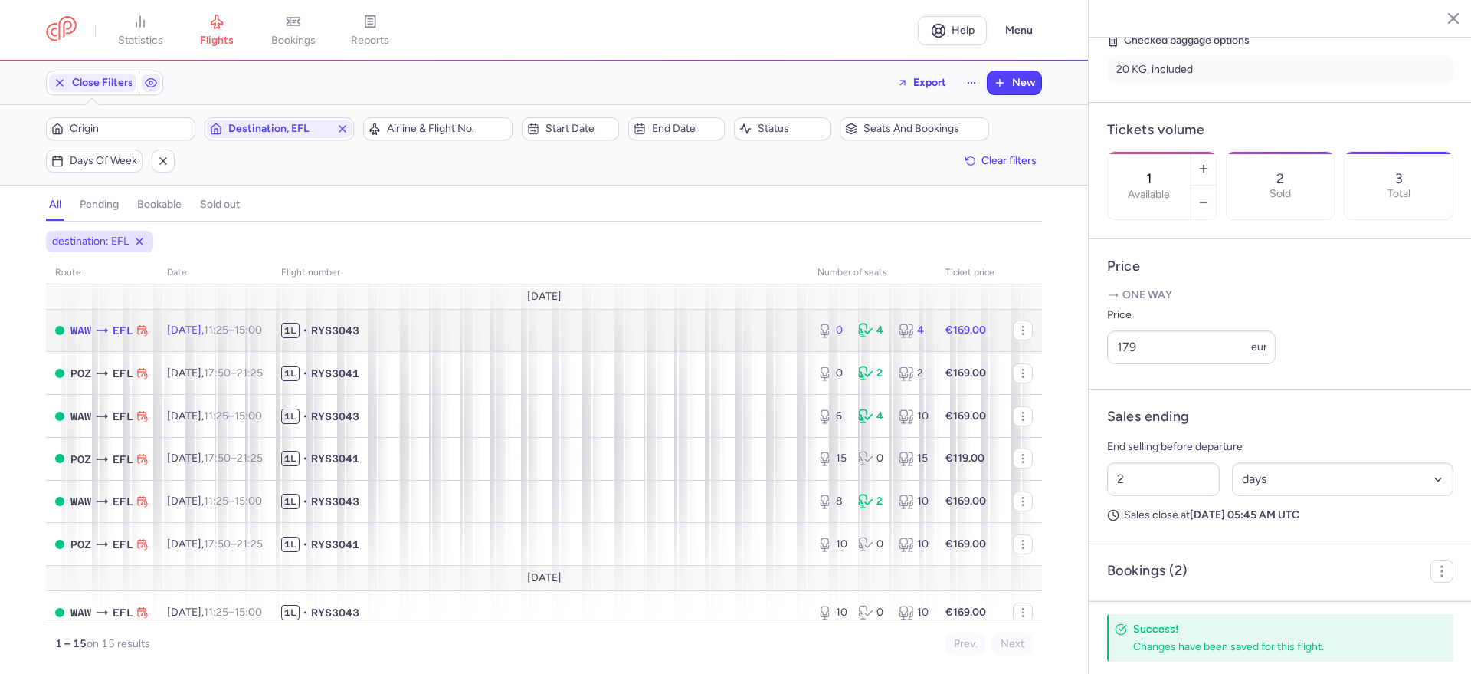
click at [484, 320] on td "1L • RYS3043" at bounding box center [540, 330] width 536 height 43
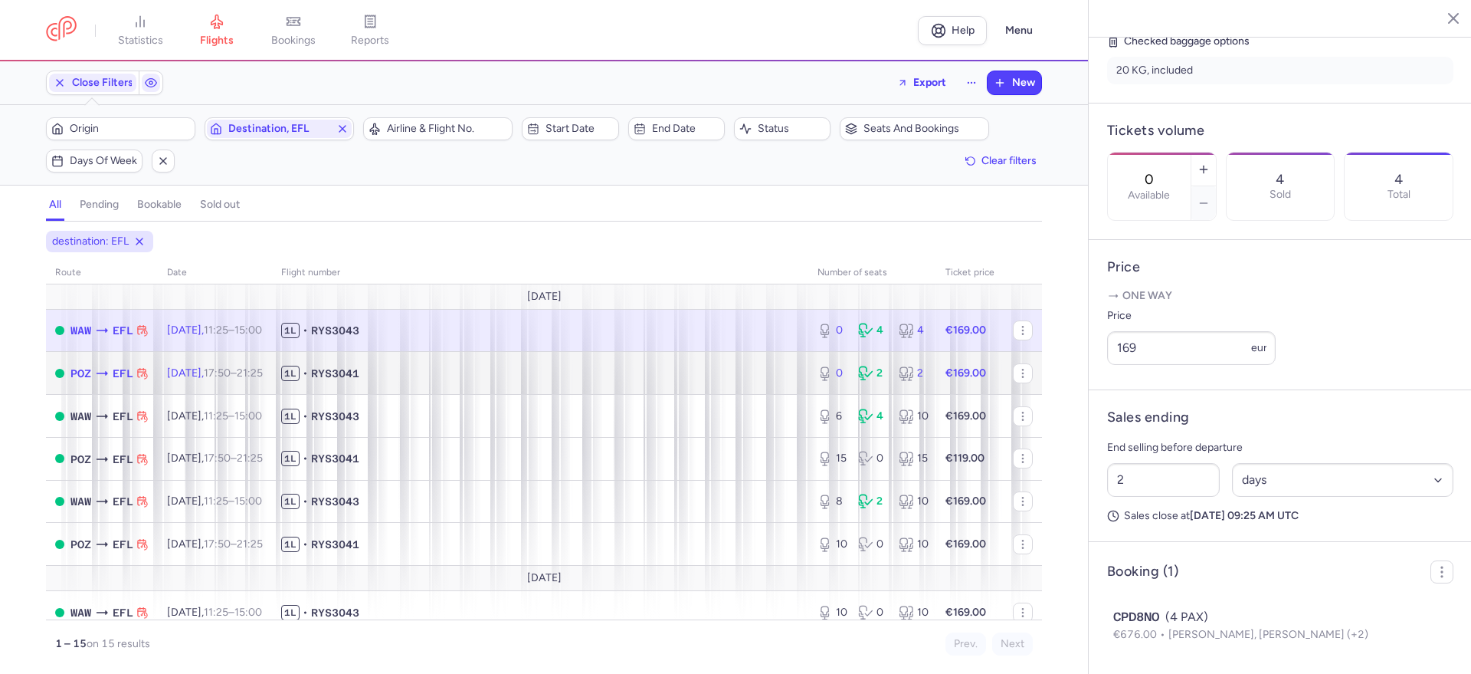
click at [579, 387] on td "1L • RYS3041" at bounding box center [540, 373] width 536 height 43
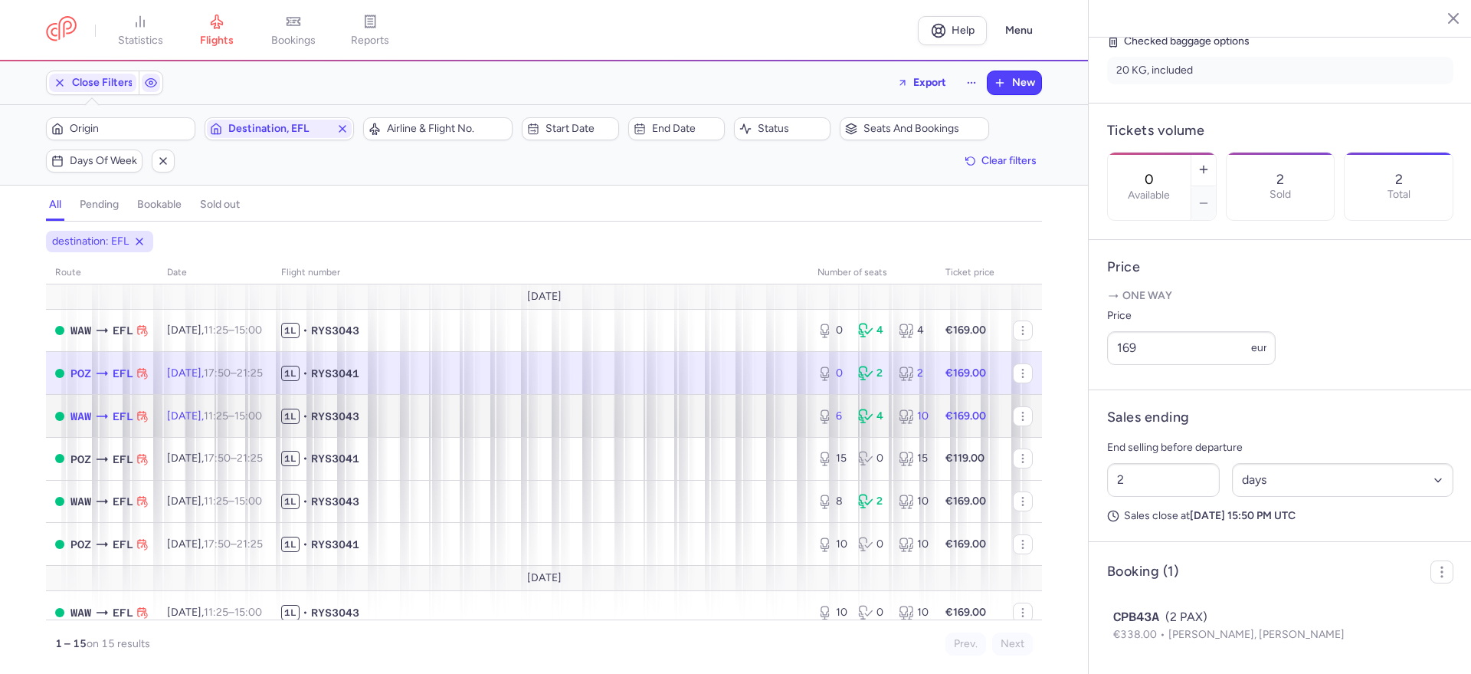
click at [494, 422] on span "1L • RYS3043" at bounding box center [540, 415] width 518 height 15
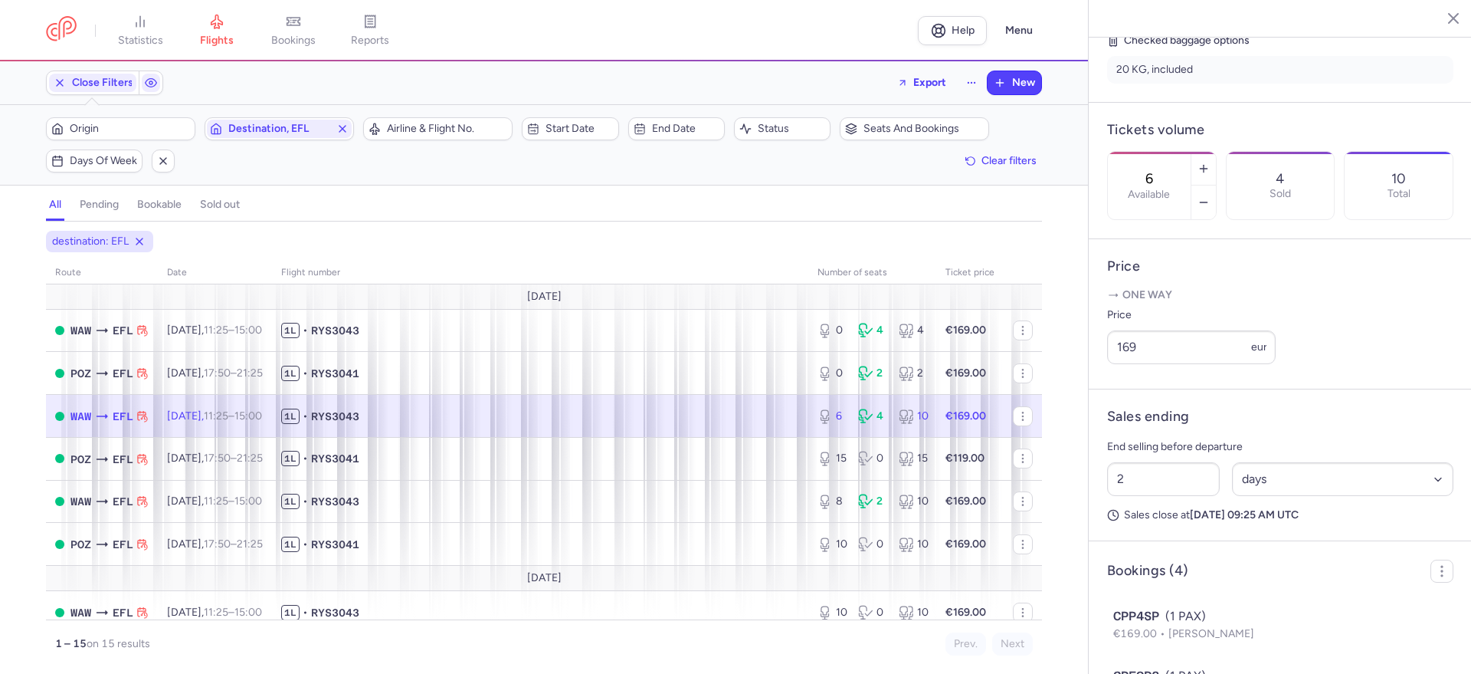
click at [603, 422] on span "1L • RYS3043" at bounding box center [540, 415] width 518 height 15
drag, startPoint x: 1172, startPoint y: 135, endPoint x: 1107, endPoint y: 135, distance: 65.1
click at [1111, 152] on div "6 Available" at bounding box center [1149, 185] width 83 height 67
click at [1304, 239] on article "Tickets volume 0 Available 4 Sold 10 Total" at bounding box center [1280, 171] width 383 height 136
drag, startPoint x: 1358, startPoint y: 281, endPoint x: 1358, endPoint y: 297, distance: 16.1
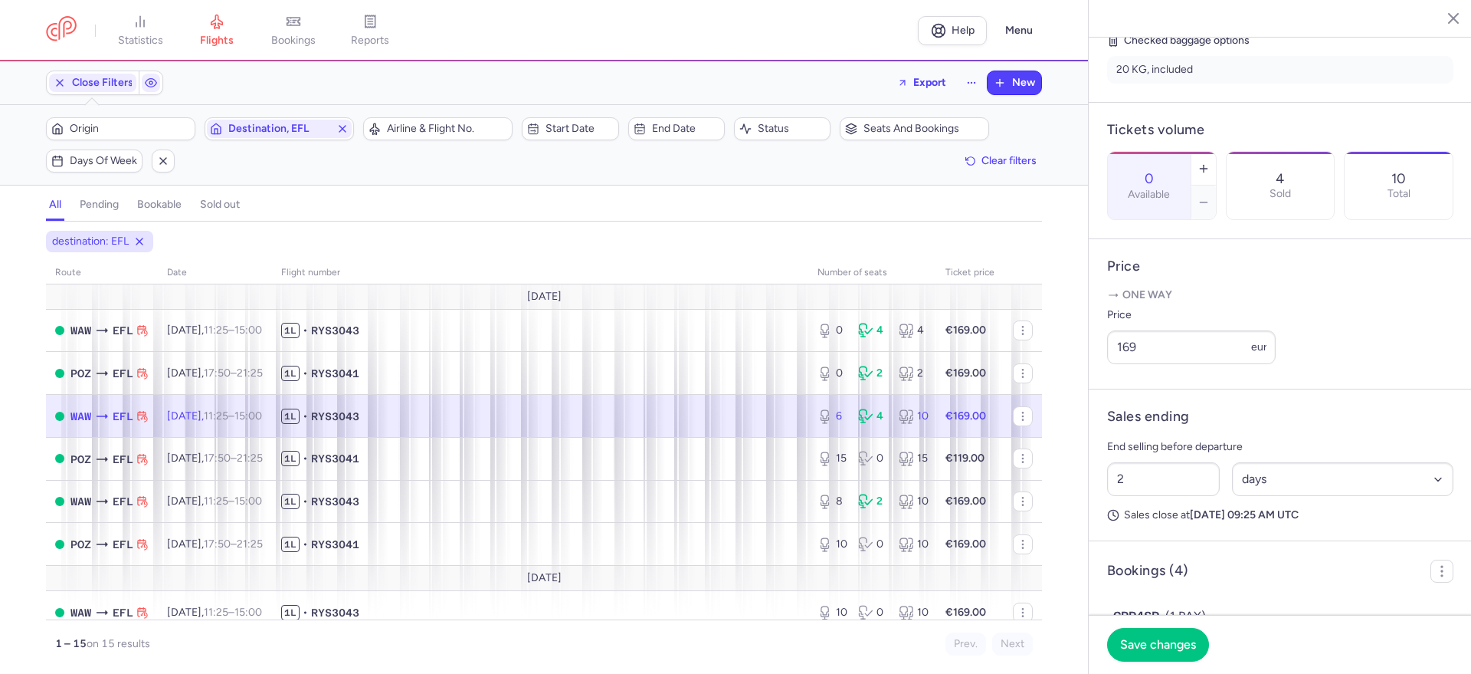
click at [1358, 284] on article "Price One way Price 169 eur" at bounding box center [1280, 314] width 383 height 150
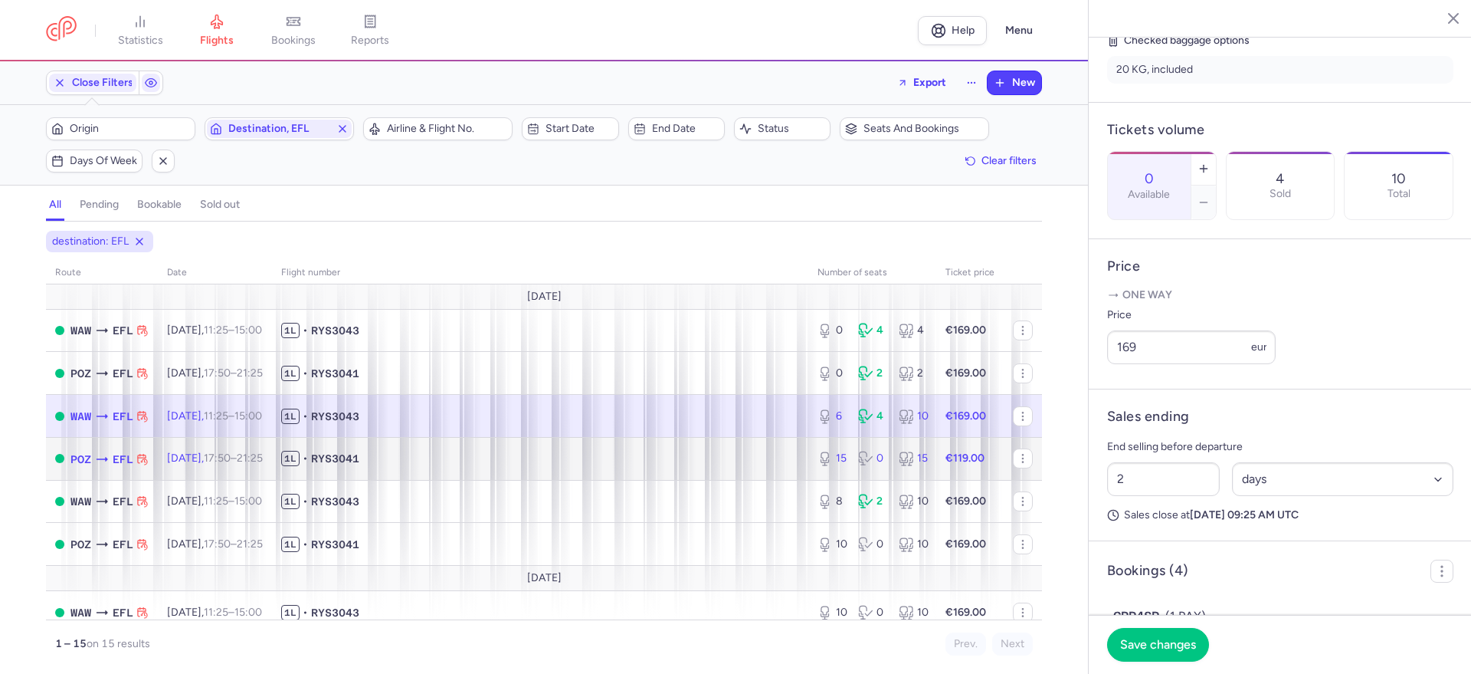
click at [461, 459] on span "1L • RYS3041" at bounding box center [540, 458] width 518 height 15
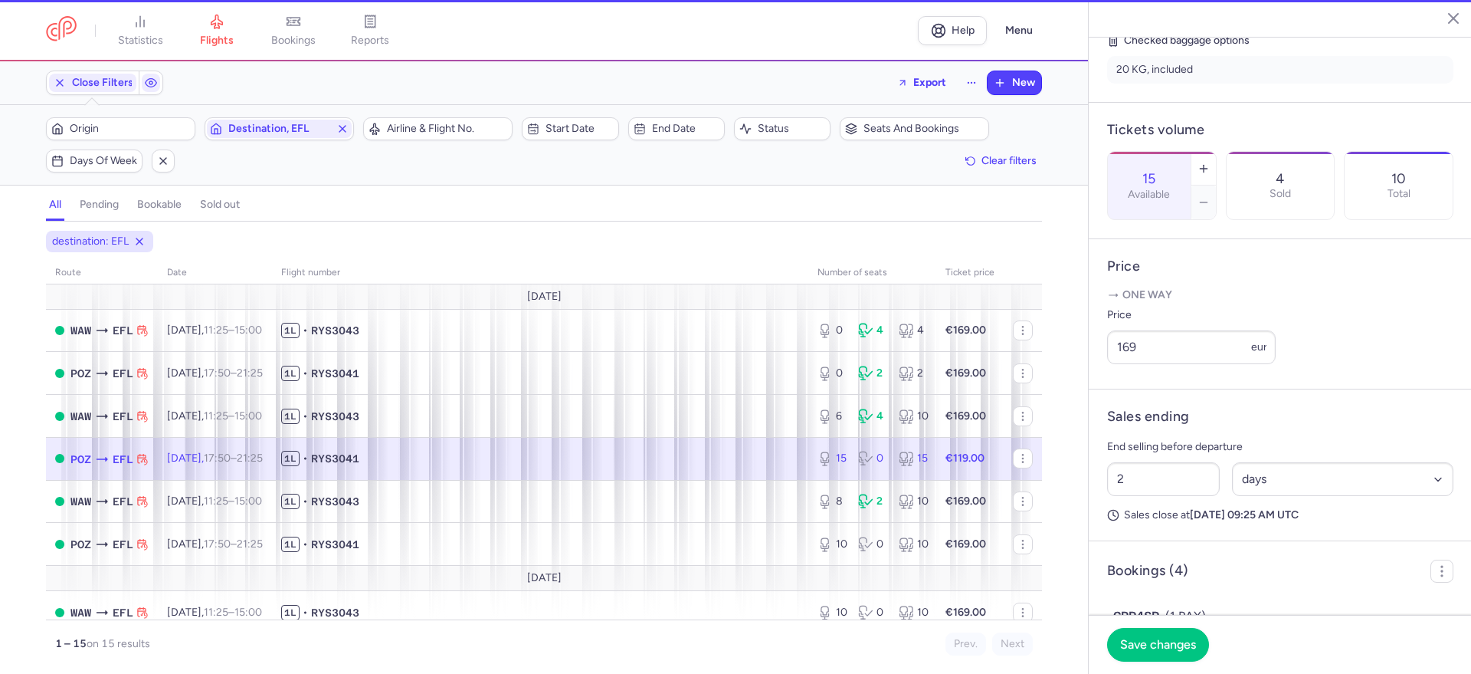
scroll to position [371, 0]
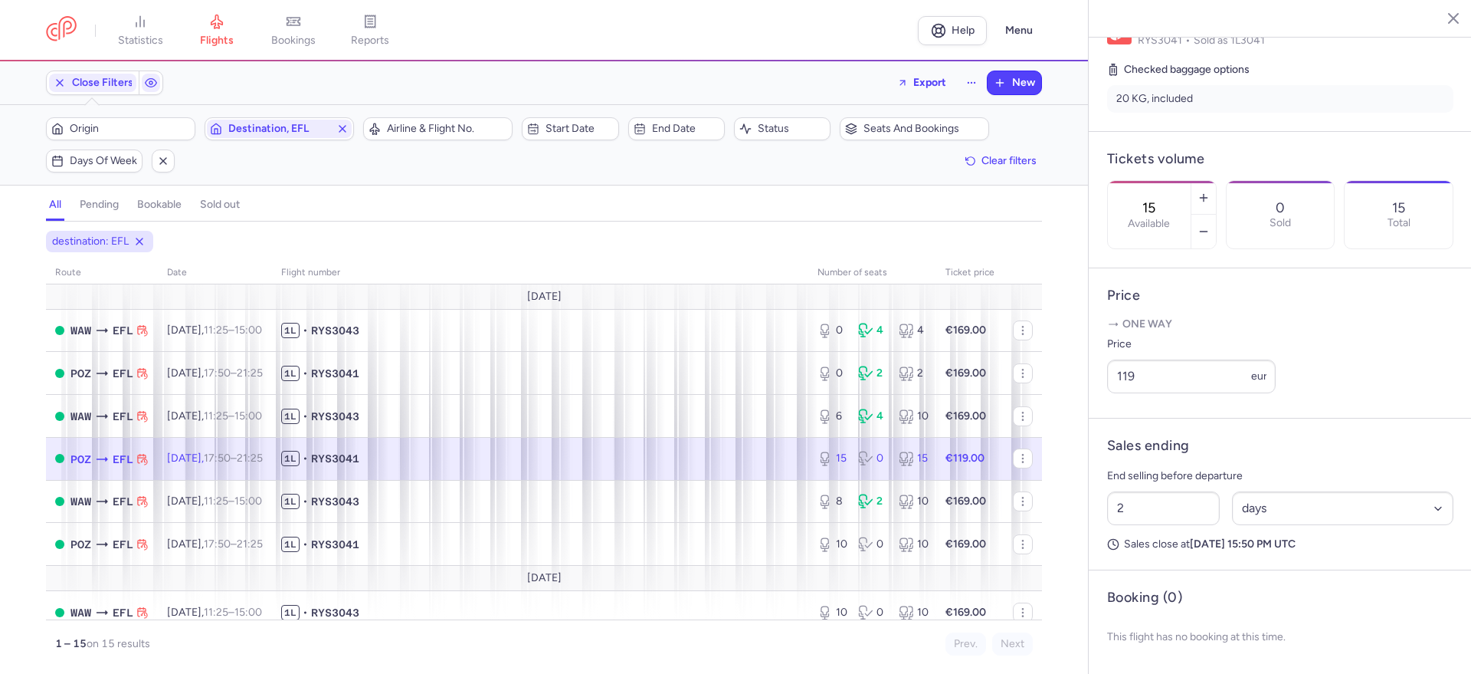
drag, startPoint x: 1177, startPoint y: 139, endPoint x: 1163, endPoint y: 138, distance: 13.9
click at [1163, 199] on input "15" at bounding box center [1149, 207] width 37 height 17
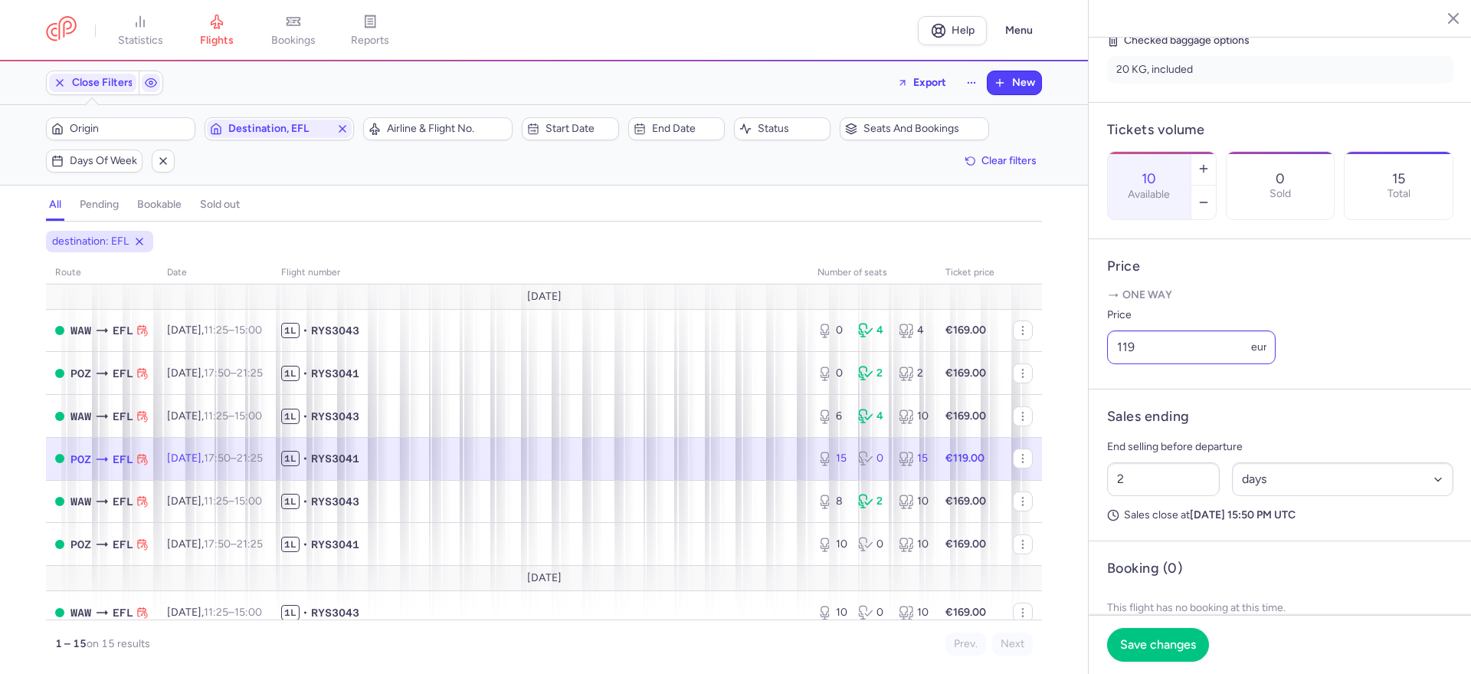
type input "10"
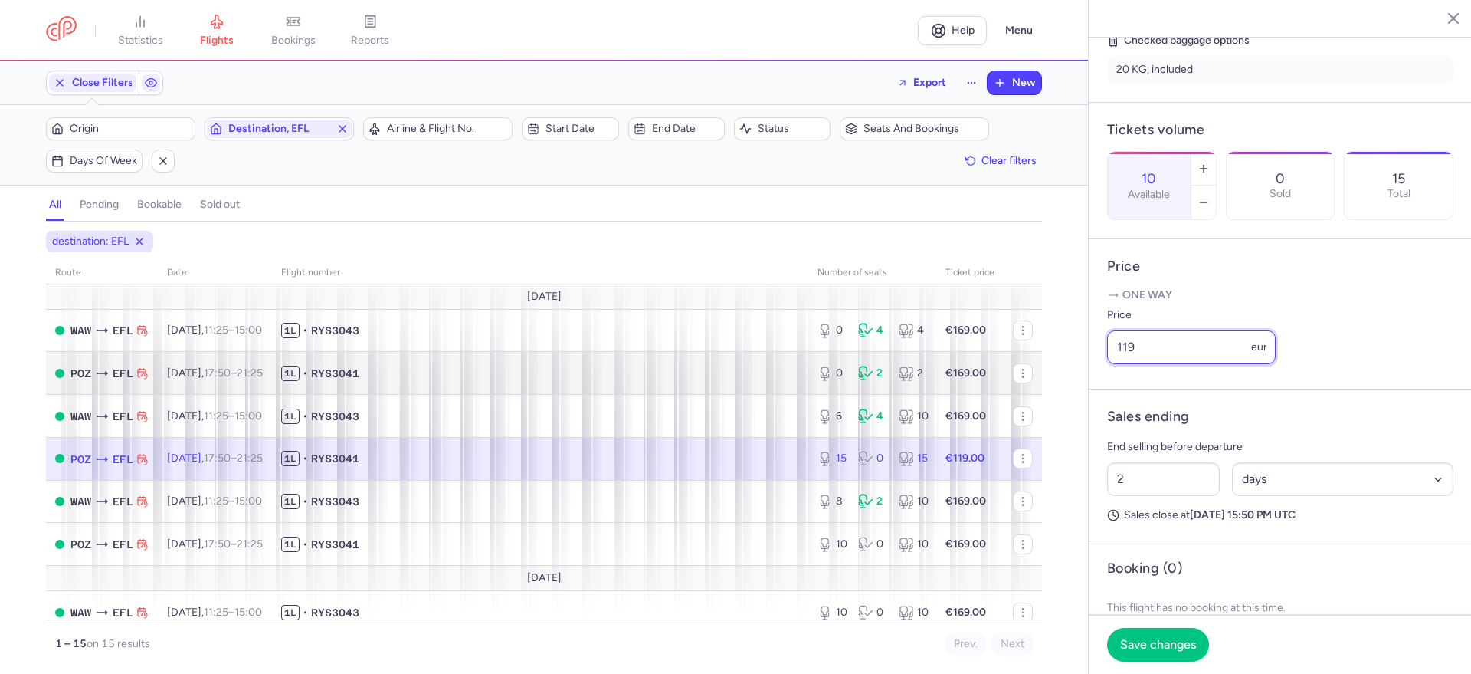
drag, startPoint x: 1169, startPoint y: 392, endPoint x: 1016, endPoint y: 388, distance: 153.3
click at [1038, 388] on div "statistics flights bookings reports Help Menu Close Filters Export New Filters …" at bounding box center [735, 337] width 1471 height 674
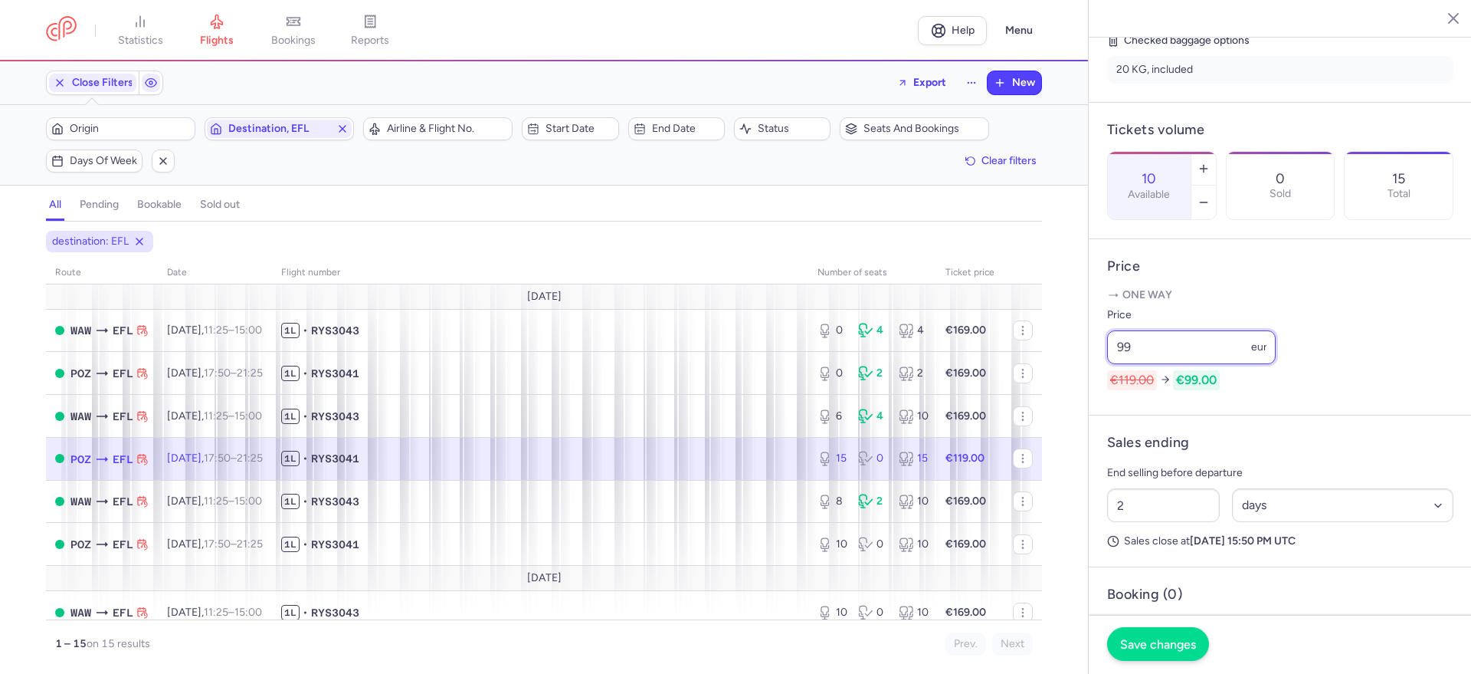
type input "99"
click at [1166, 637] on span "Save changes" at bounding box center [1158, 644] width 76 height 14
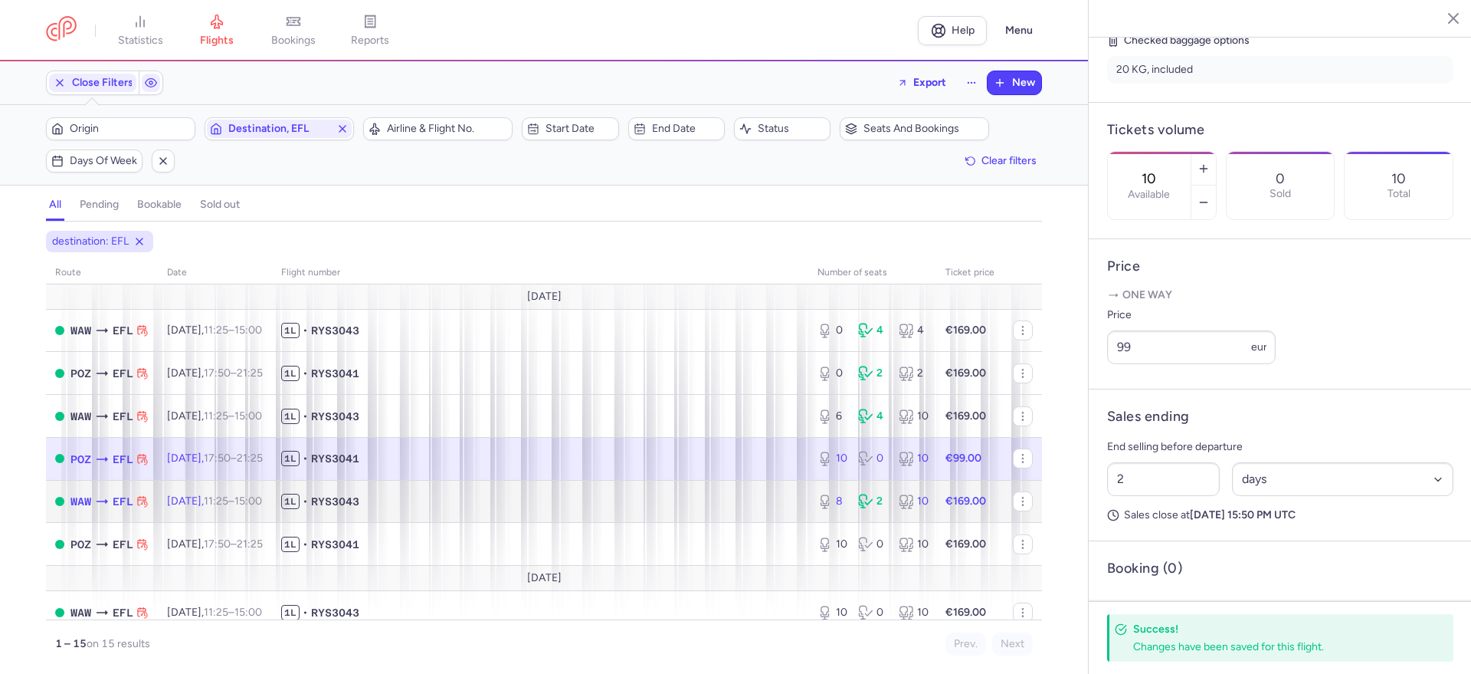
click at [680, 500] on span "1L • RYS3043" at bounding box center [540, 501] width 518 height 15
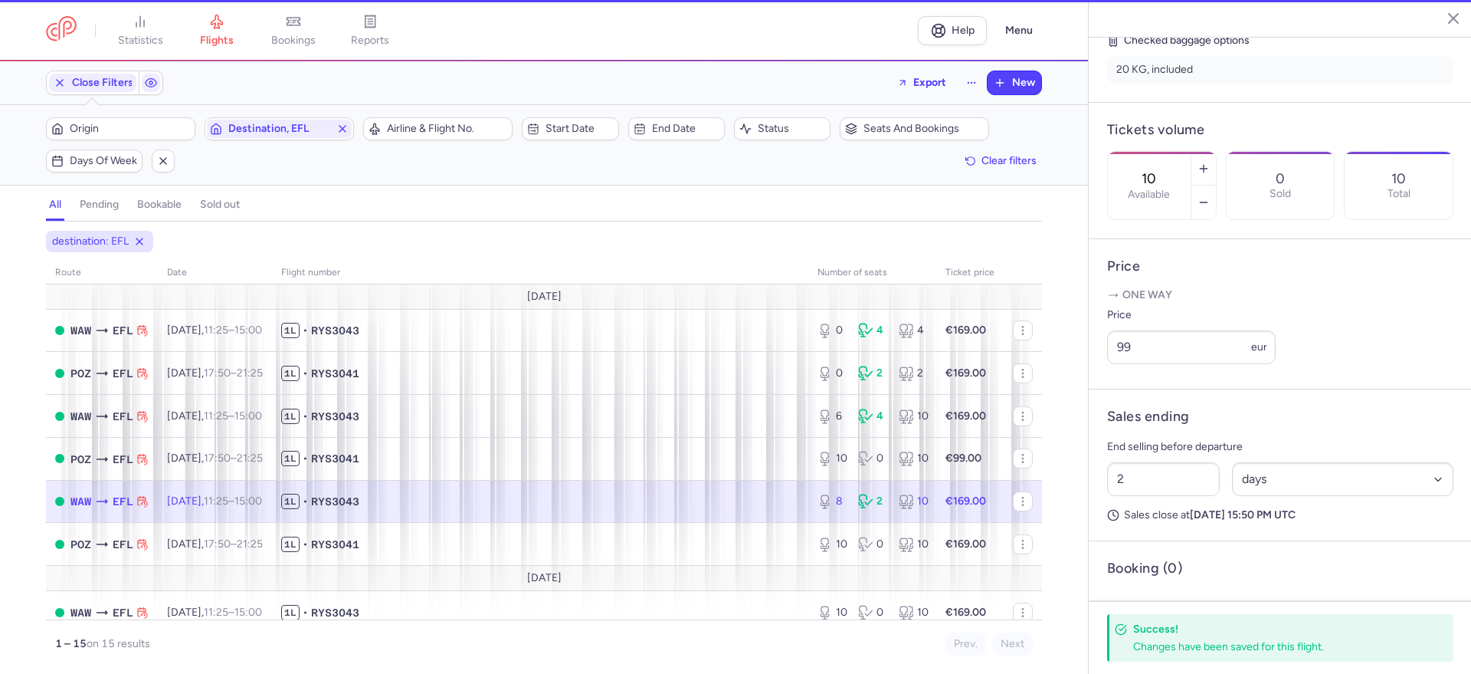
type input "8"
